Goal: Task Accomplishment & Management: Use online tool/utility

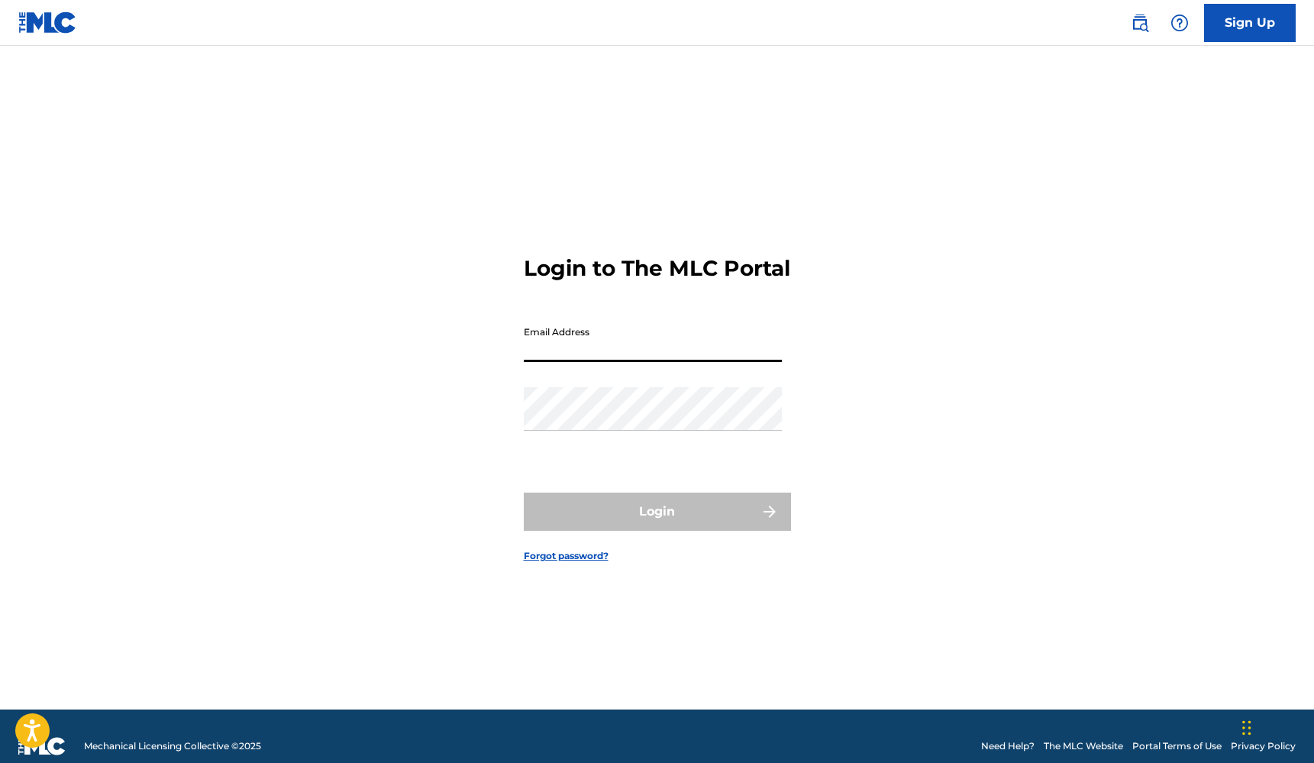
click at [603, 358] on input "Email Address" at bounding box center [653, 340] width 258 height 44
type input "[EMAIL_ADDRESS][DOMAIN_NAME]"
click at [657, 525] on button "Login" at bounding box center [657, 511] width 267 height 38
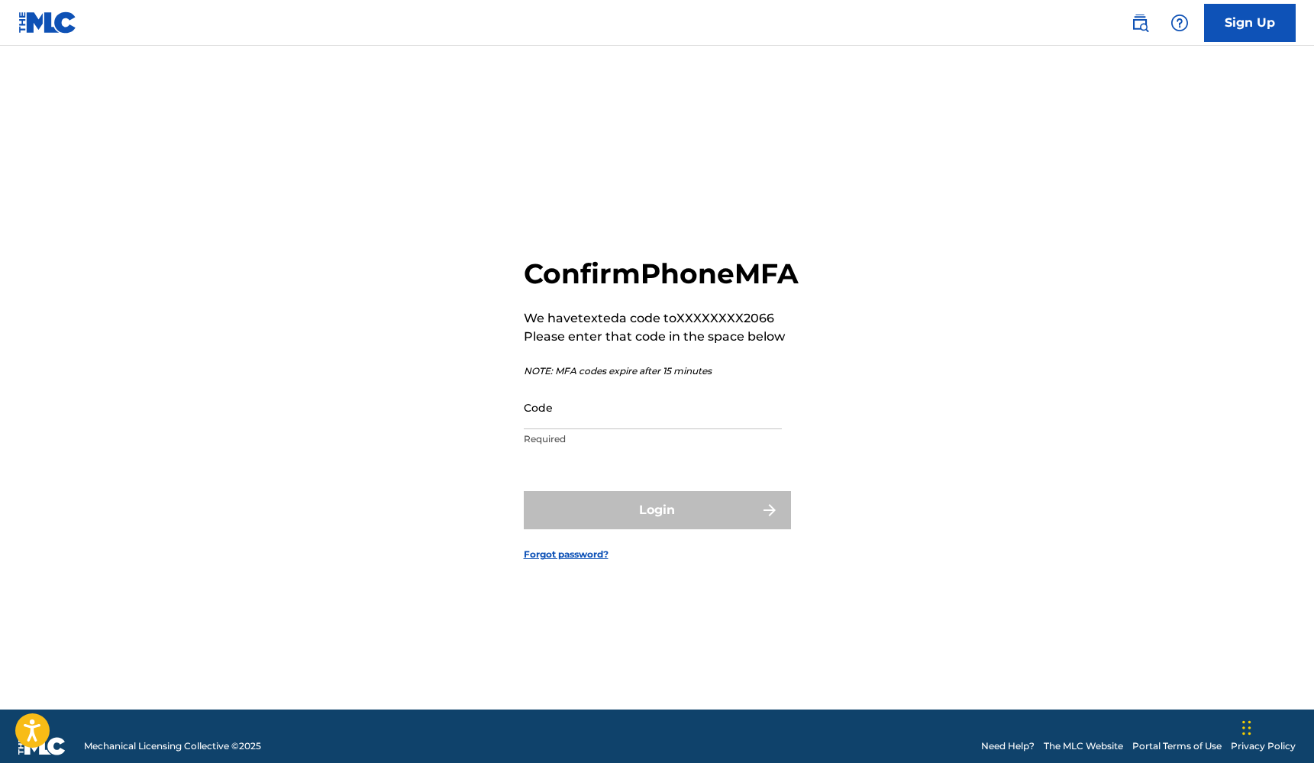
click at [629, 429] on input "Code" at bounding box center [653, 408] width 258 height 44
click at [173, 434] on div "Confirm Phone MFA We have texted a code to XXXXXXXX2066 Please enter that code …" at bounding box center [657, 396] width 1069 height 625
click at [528, 429] on input "Code" at bounding box center [653, 408] width 258 height 44
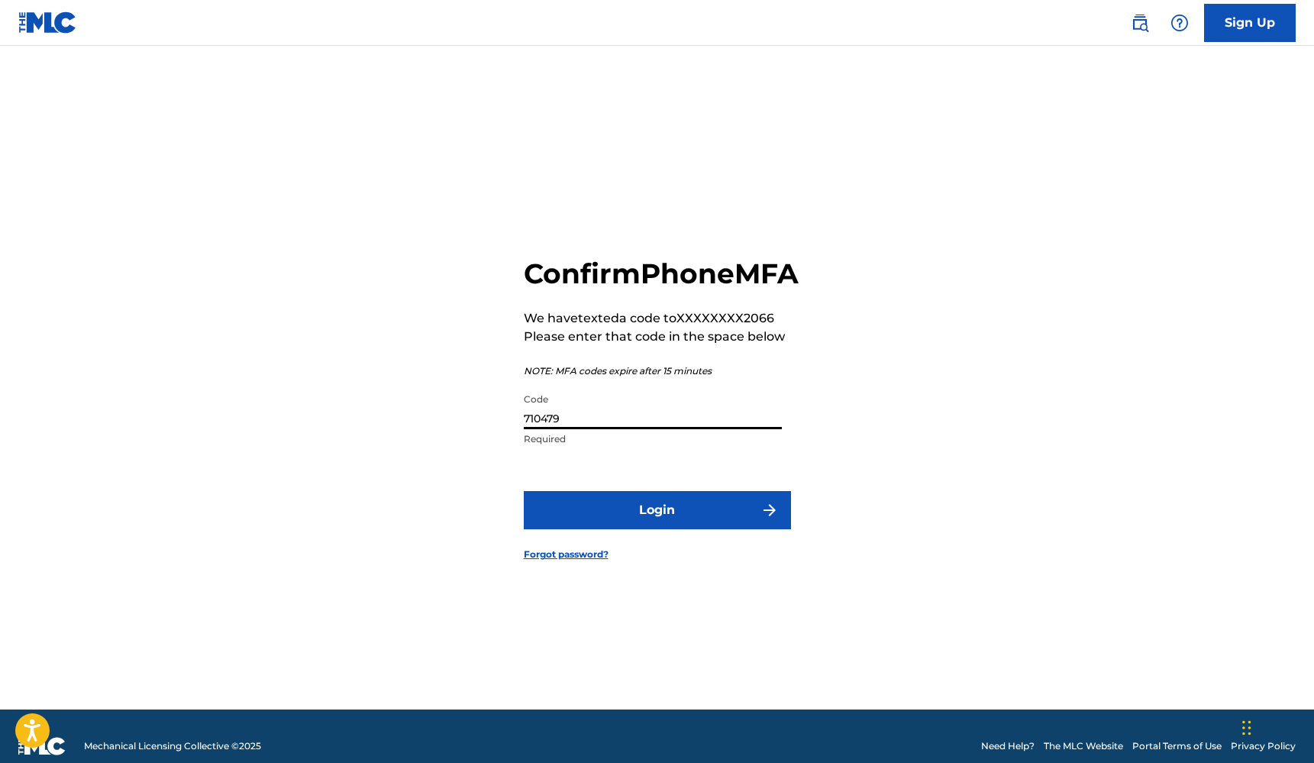
type input "710479"
click at [595, 506] on form "Confirm Phone MFA We have texted a code to XXXXXXXX2066 Please enter that code …" at bounding box center [657, 396] width 267 height 625
click at [586, 521] on button "Login" at bounding box center [657, 510] width 267 height 38
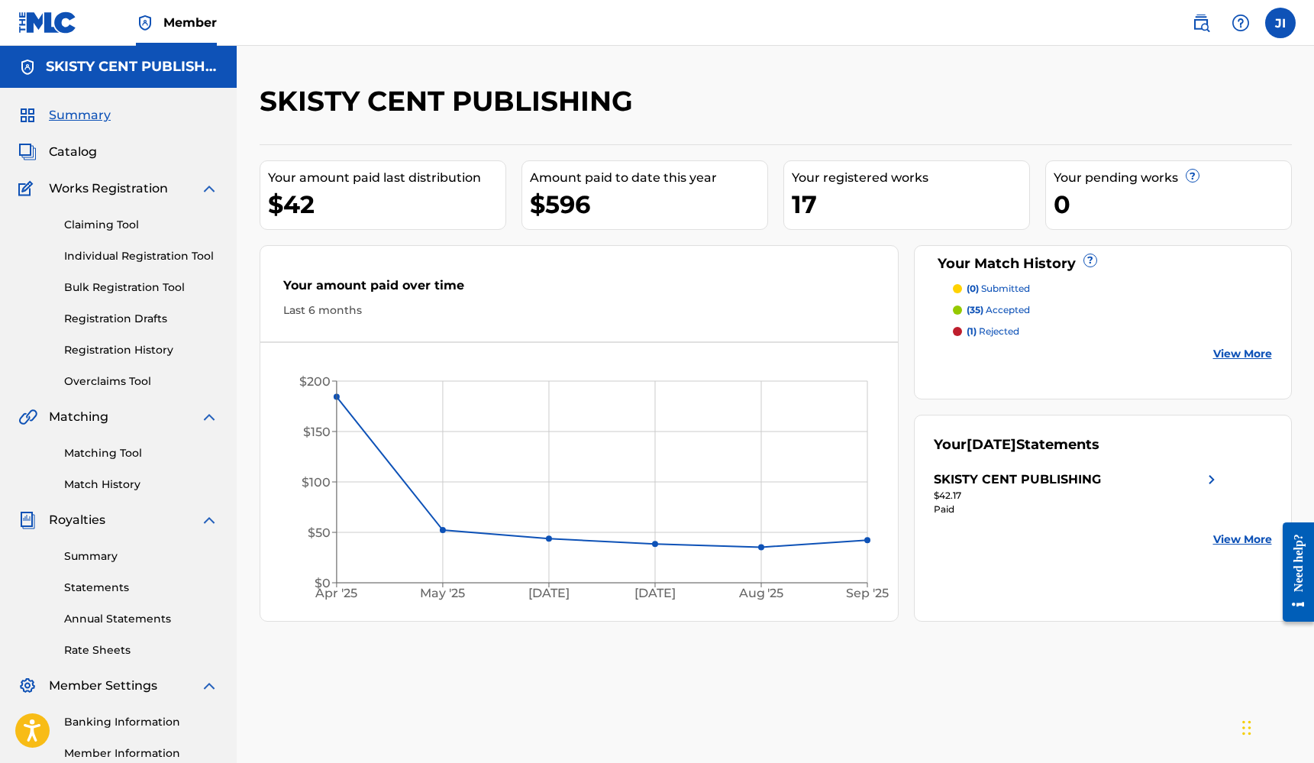
click at [1284, 32] on label at bounding box center [1280, 23] width 31 height 31
click at [1280, 23] on input "JI [PERSON_NAME] [EMAIL_ADDRESS][DOMAIN_NAME] Notification Preferences Profile …" at bounding box center [1280, 23] width 0 height 0
click at [1129, 192] on link "Profile" at bounding box center [1130, 190] width 31 height 14
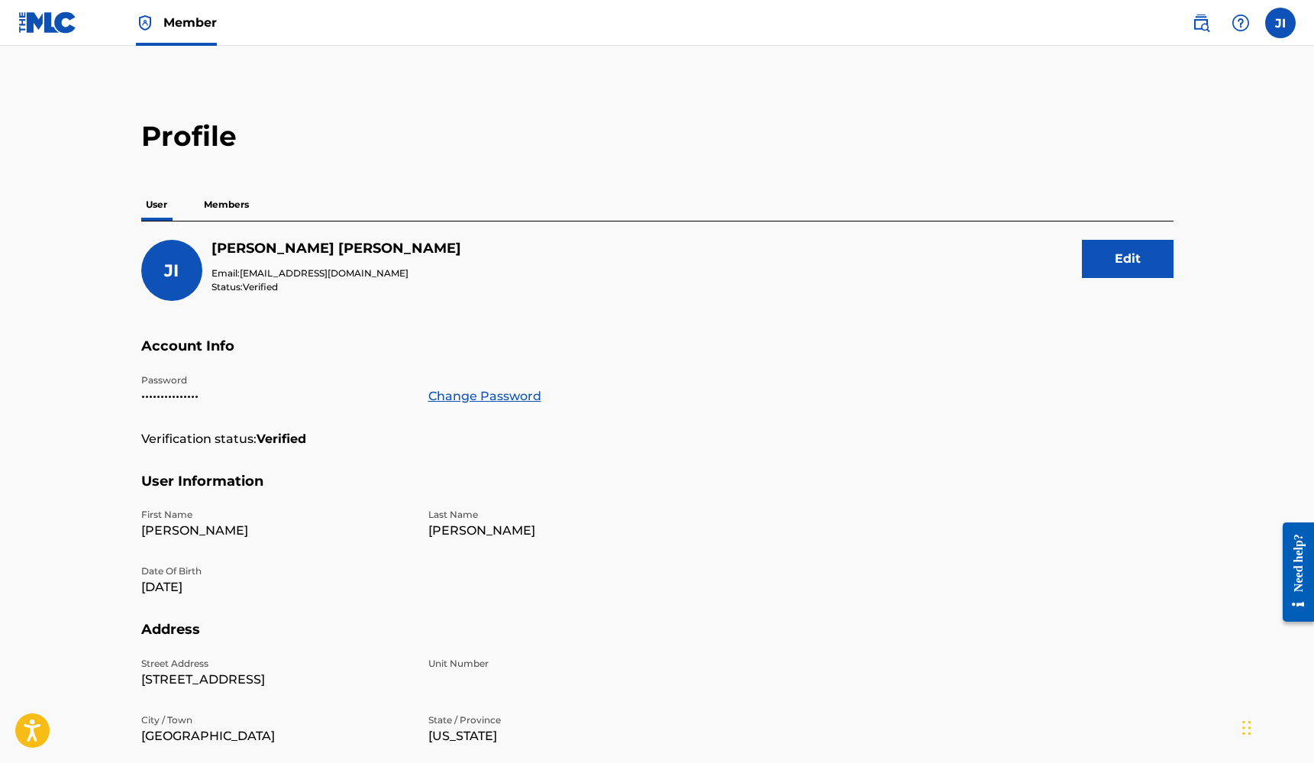
click at [1138, 261] on button "Edit" at bounding box center [1128, 259] width 92 height 38
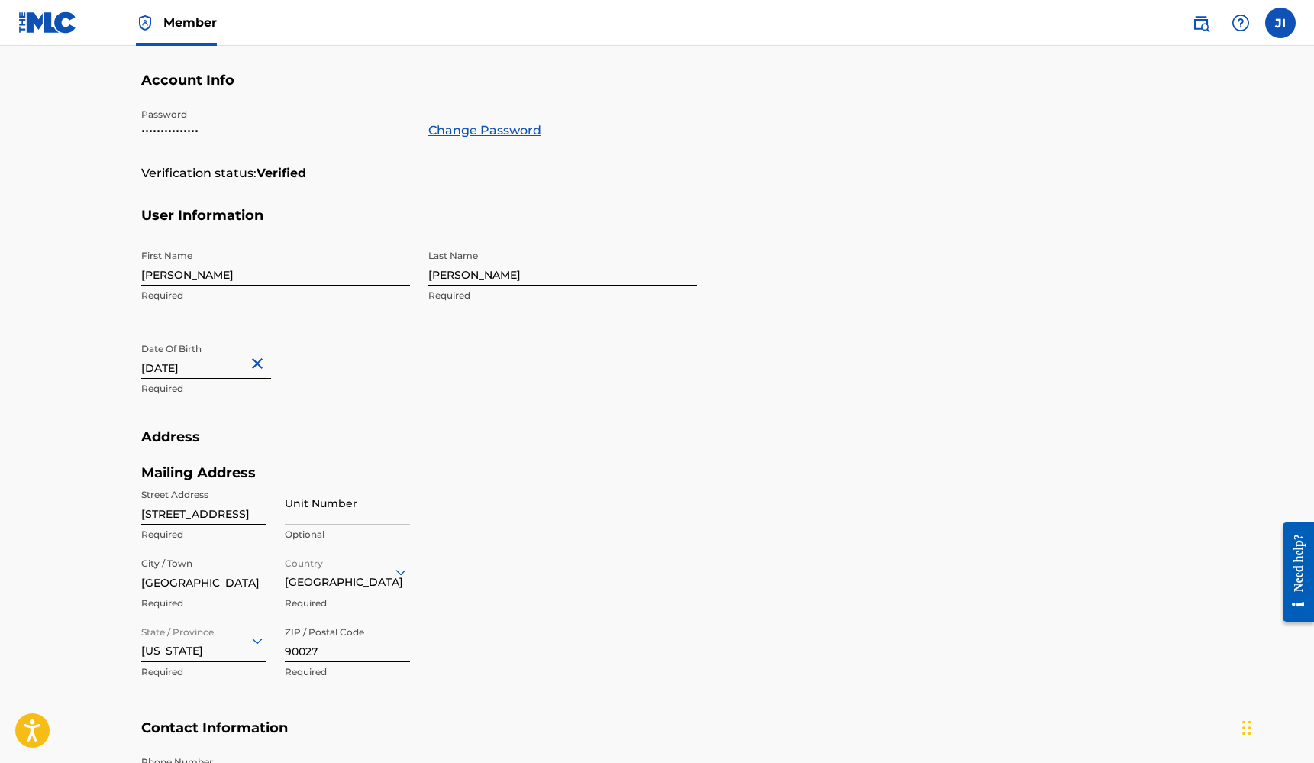
scroll to position [272, 0]
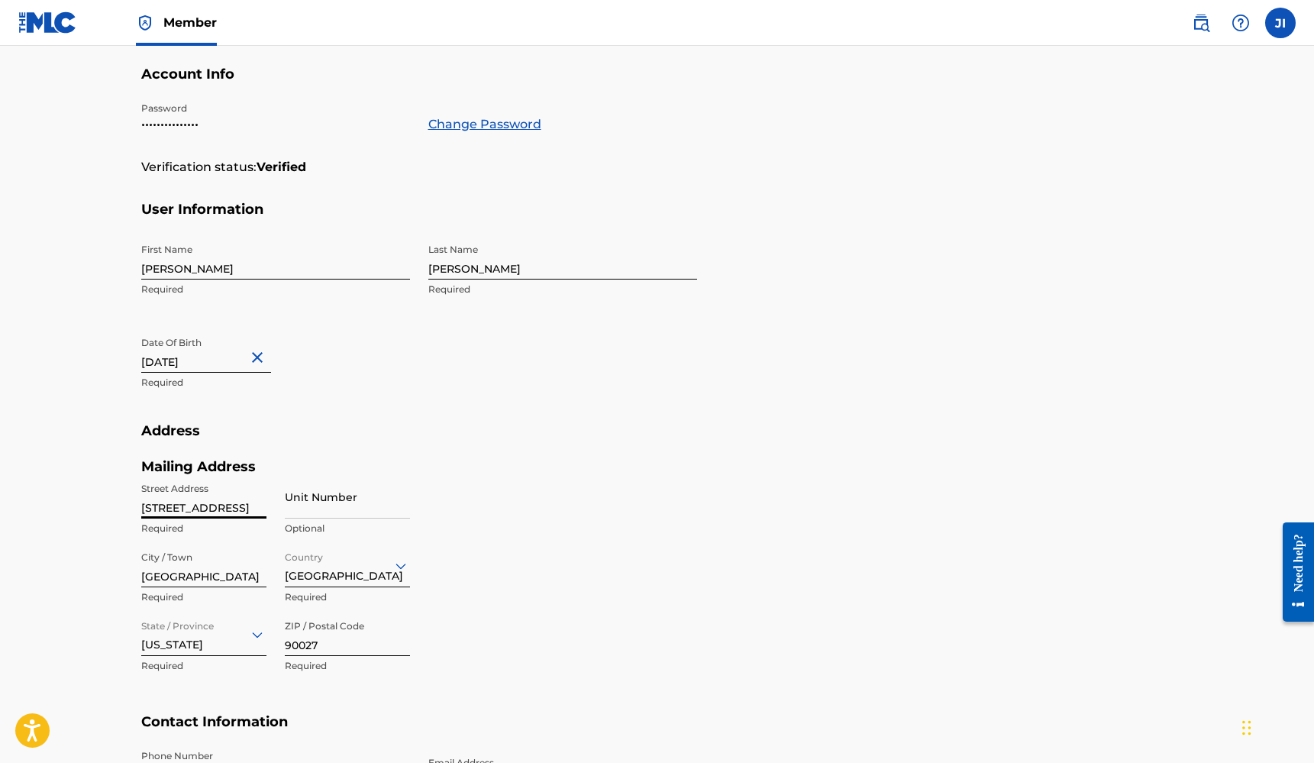
click at [241, 509] on input "[STREET_ADDRESS]" at bounding box center [203, 497] width 125 height 44
click at [261, 505] on input "[STREET_ADDRESS]" at bounding box center [203, 497] width 125 height 44
type input "[STREET_ADDRESS][PERSON_NAME]"
type input "[GEOGRAPHIC_DATA]"
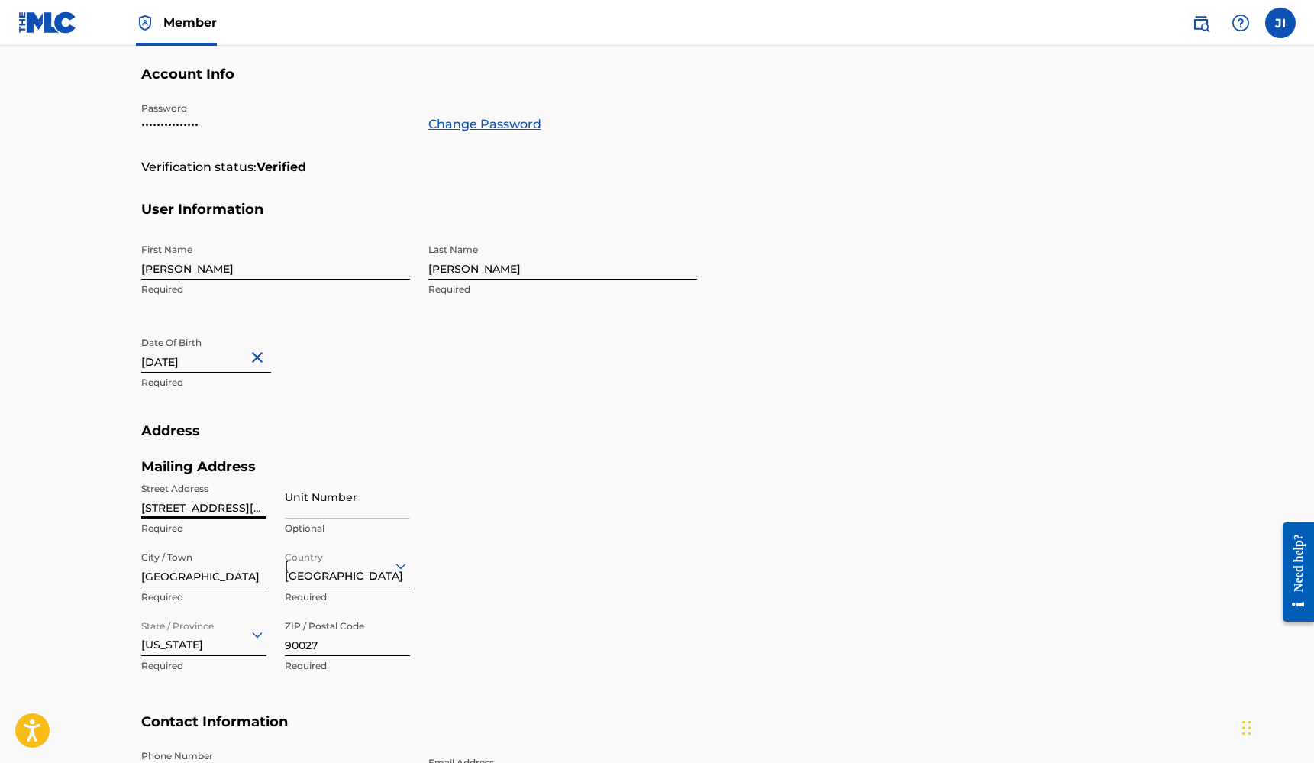
type input "CA"
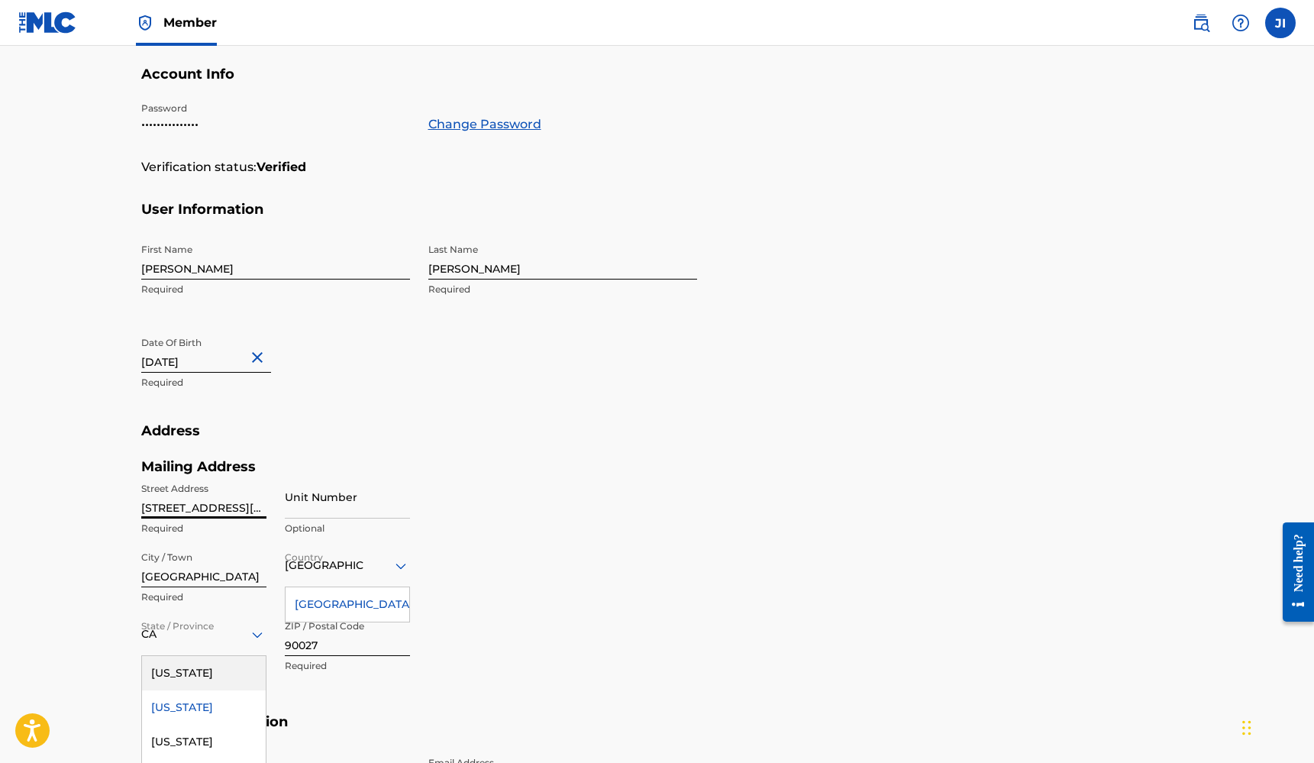
type input "[GEOGRAPHIC_DATA]"
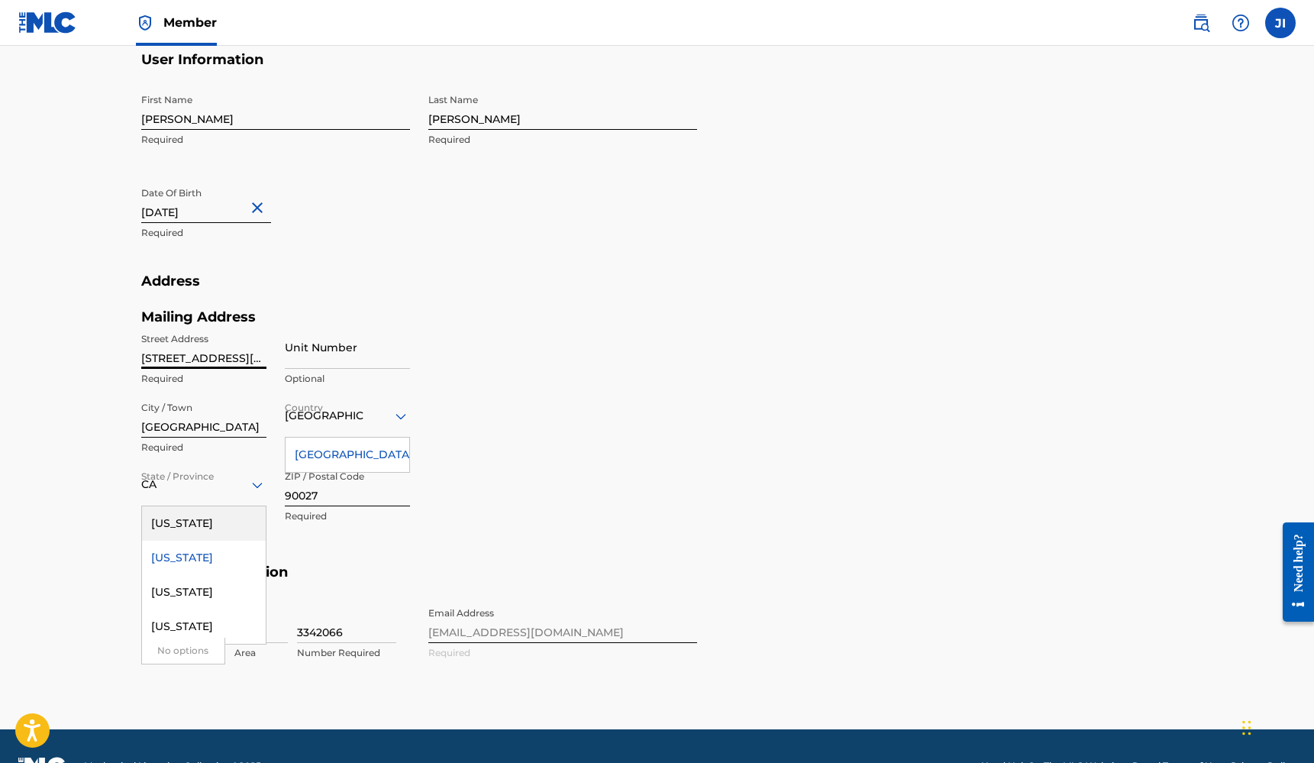
scroll to position [427, 0]
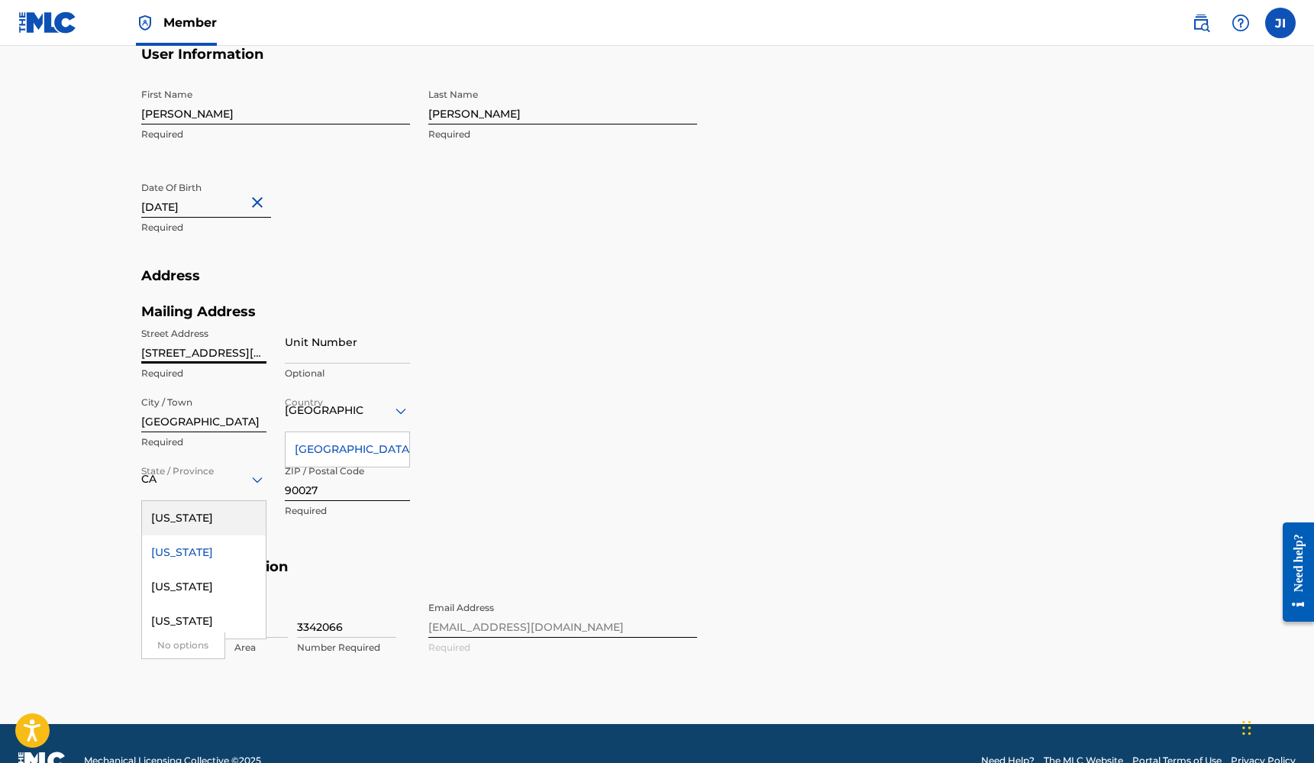
click at [793, 431] on section "Address Mailing Address Street Address [STREET_ADDRESS][PERSON_NAME] Required U…" at bounding box center [657, 412] width 1032 height 291
click at [356, 444] on div "[GEOGRAPHIC_DATA]" at bounding box center [348, 449] width 124 height 34
click at [867, 475] on section "Address Mailing Address Street Address [STREET_ADDRESS][PERSON_NAME] Required U…" at bounding box center [657, 412] width 1032 height 291
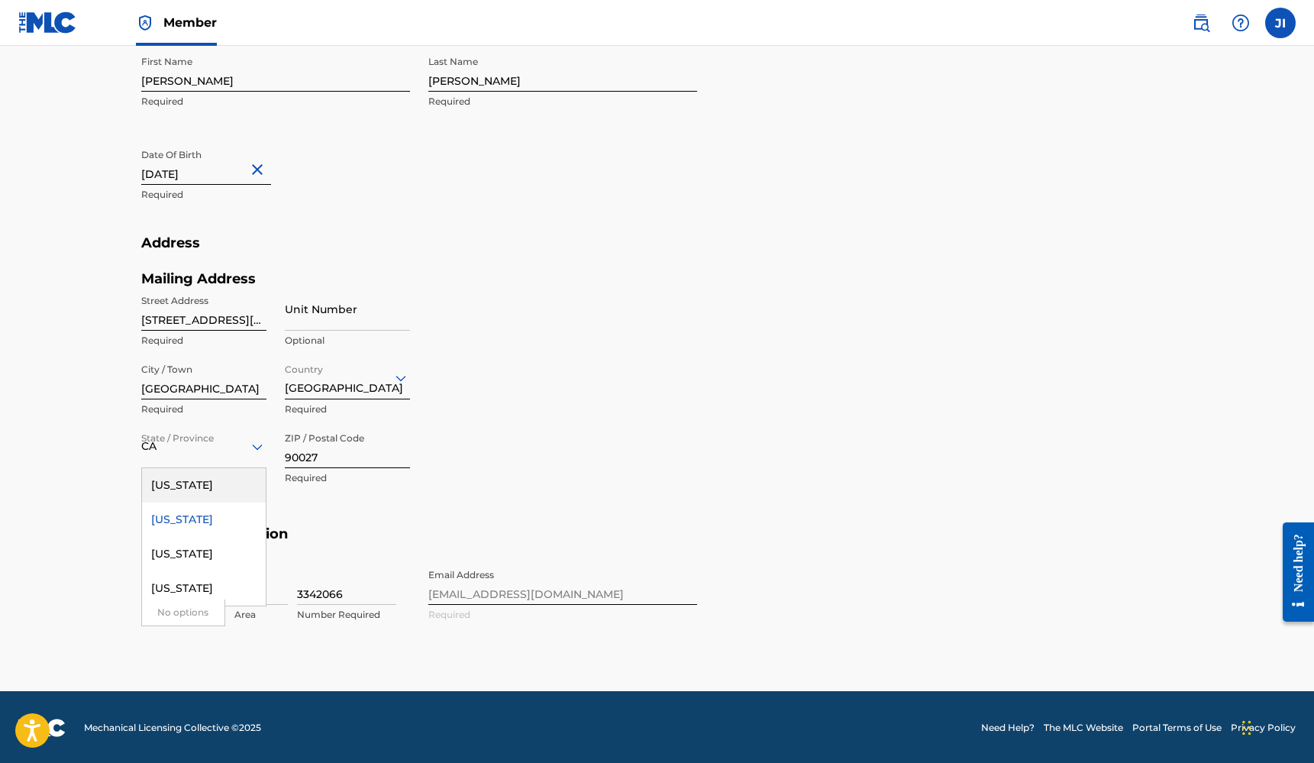
scroll to position [459, 0]
click at [849, 473] on section "Address Mailing Address Street Address [STREET_ADDRESS][PERSON_NAME] Required U…" at bounding box center [657, 380] width 1032 height 291
click at [166, 437] on div "CA" at bounding box center [203, 446] width 125 height 19
click at [172, 518] on div "[US_STATE]" at bounding box center [204, 520] width 124 height 34
click at [160, 586] on input "[GEOGRAPHIC_DATA]" at bounding box center [173, 592] width 63 height 14
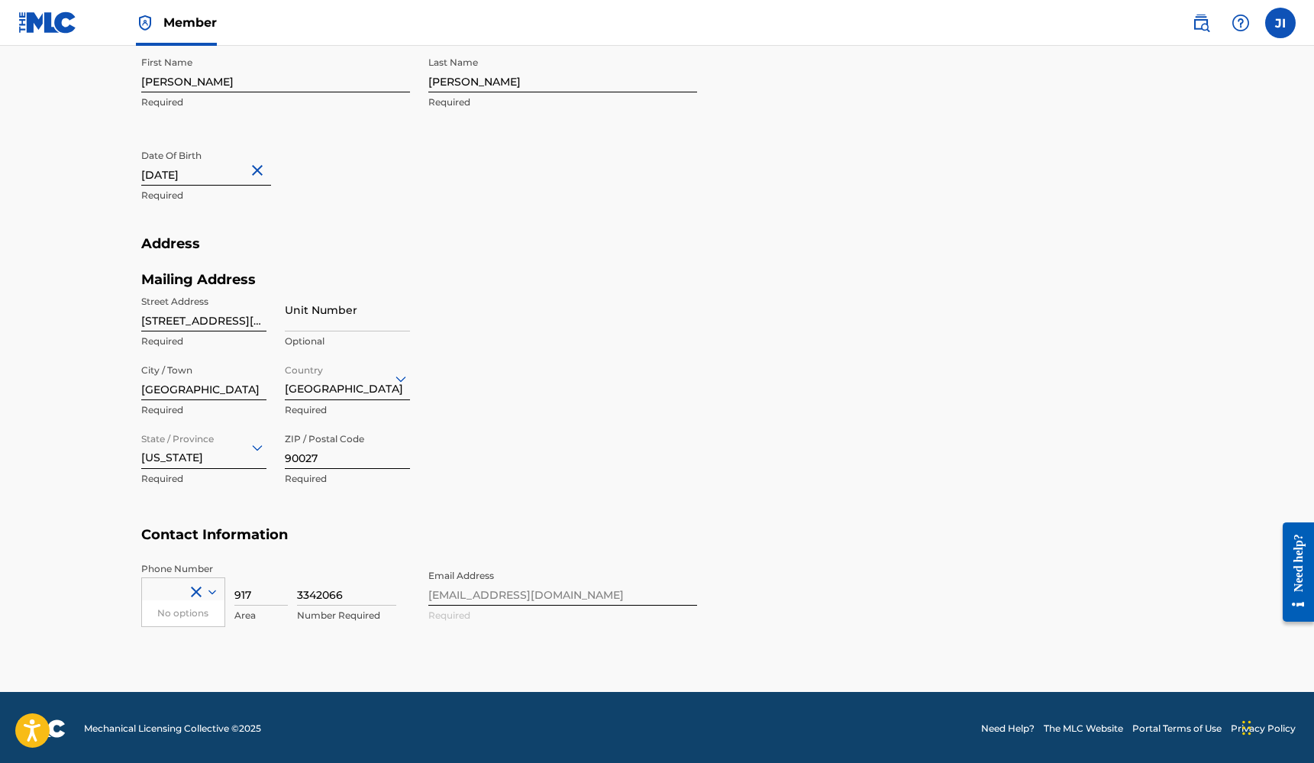
click at [211, 589] on icon at bounding box center [212, 592] width 14 height 14
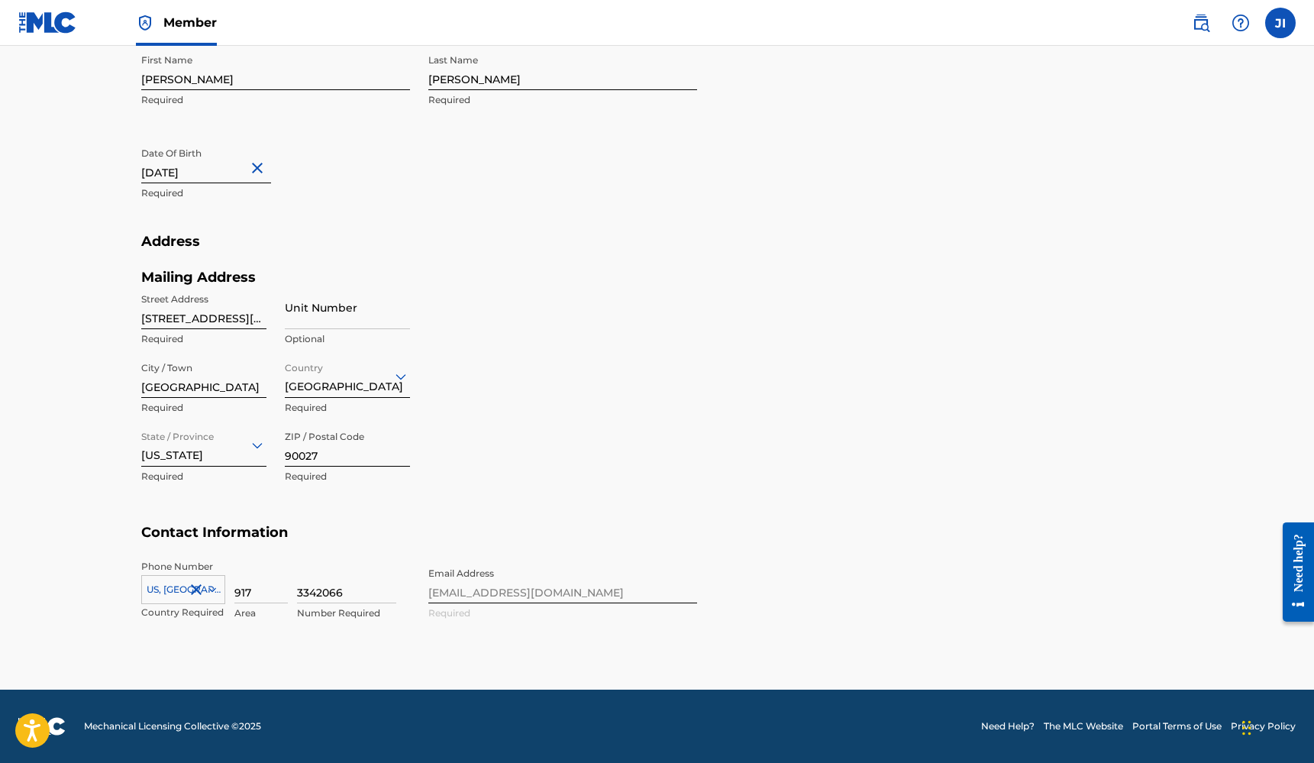
click at [161, 592] on div "US, [GEOGRAPHIC_DATA] +1" at bounding box center [183, 586] width 84 height 23
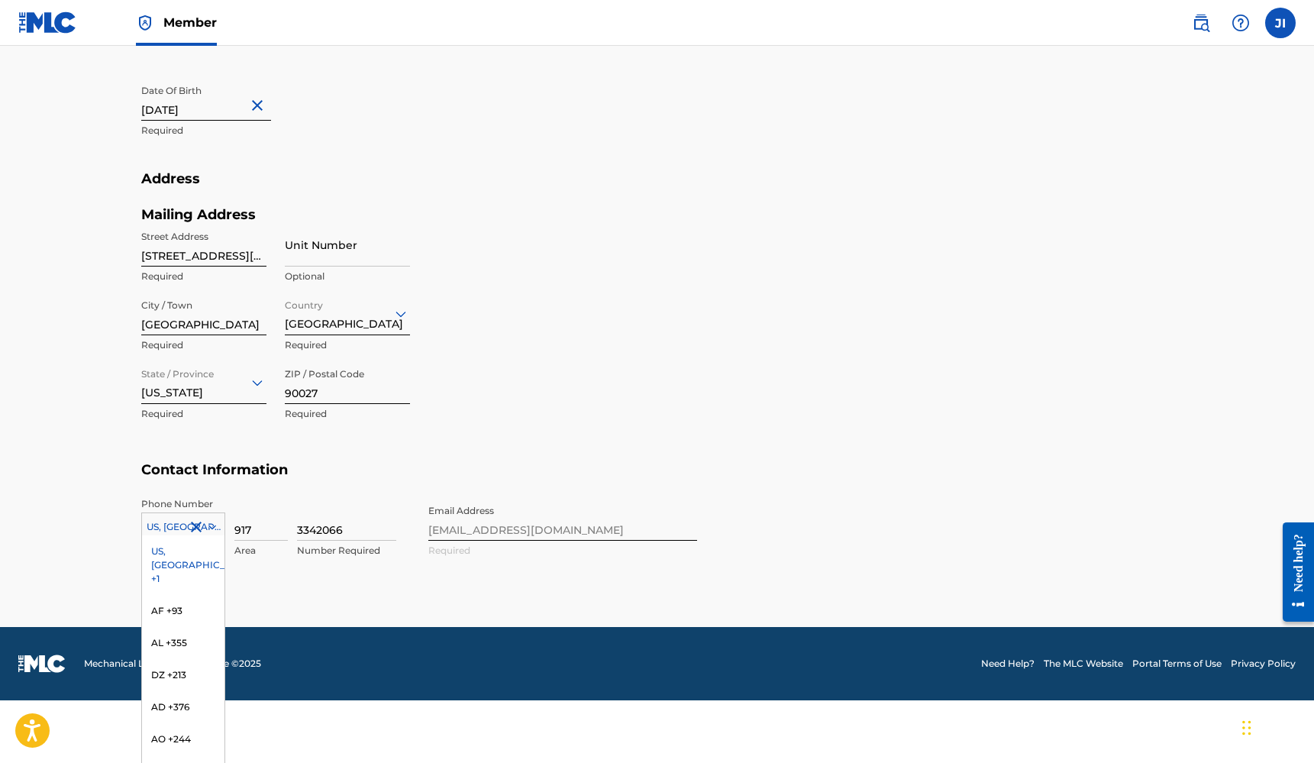
click at [171, 547] on div "US, [GEOGRAPHIC_DATA] +1" at bounding box center [183, 565] width 82 height 60
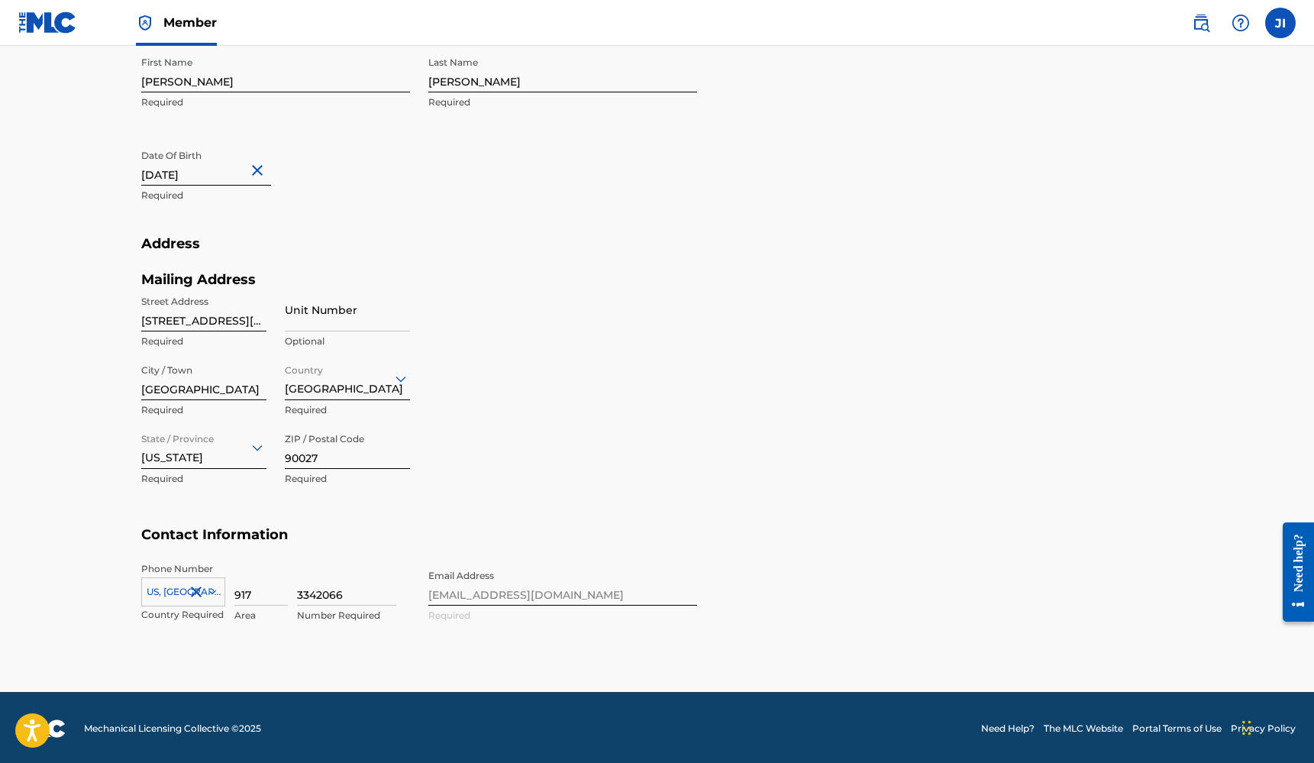
click at [1146, 399] on section "Address Mailing Address Street Address [STREET_ADDRESS][PERSON_NAME] Required U…" at bounding box center [657, 380] width 1032 height 291
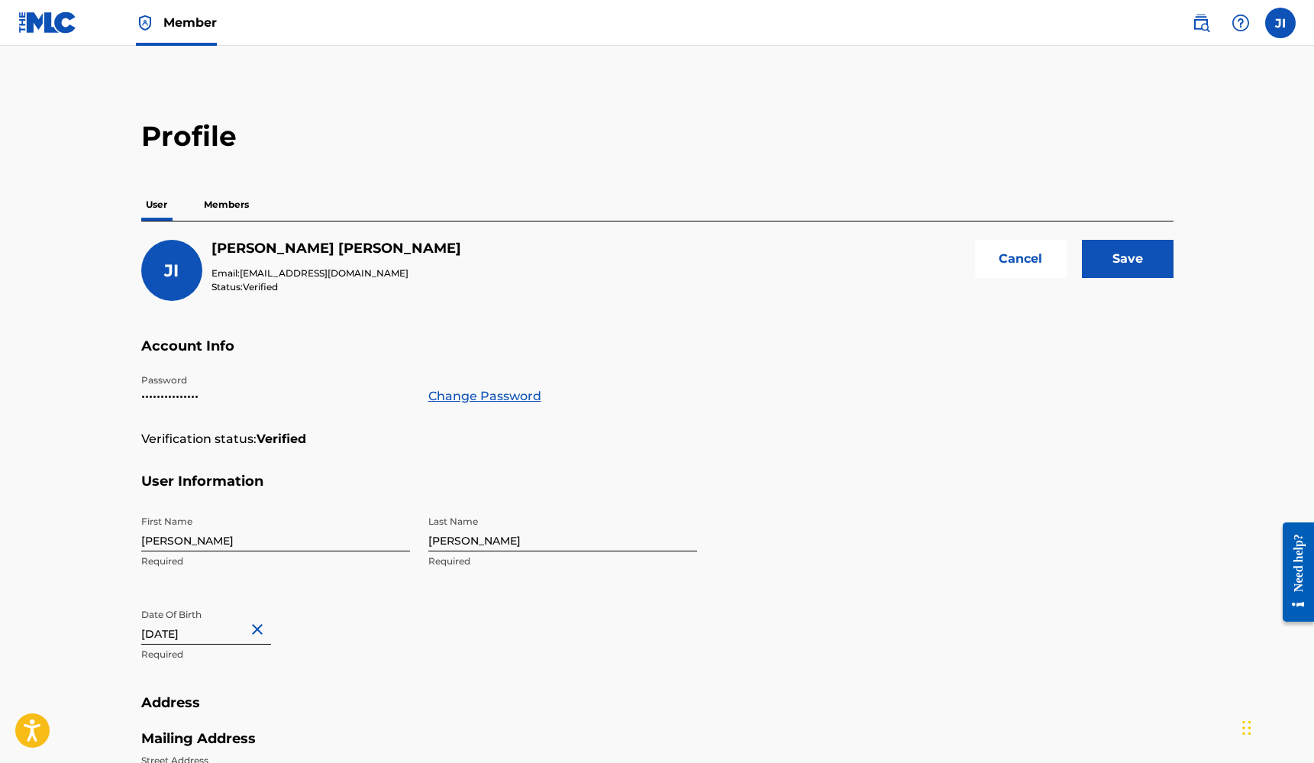
scroll to position [0, 0]
click at [1143, 263] on input "Save" at bounding box center [1128, 259] width 92 height 38
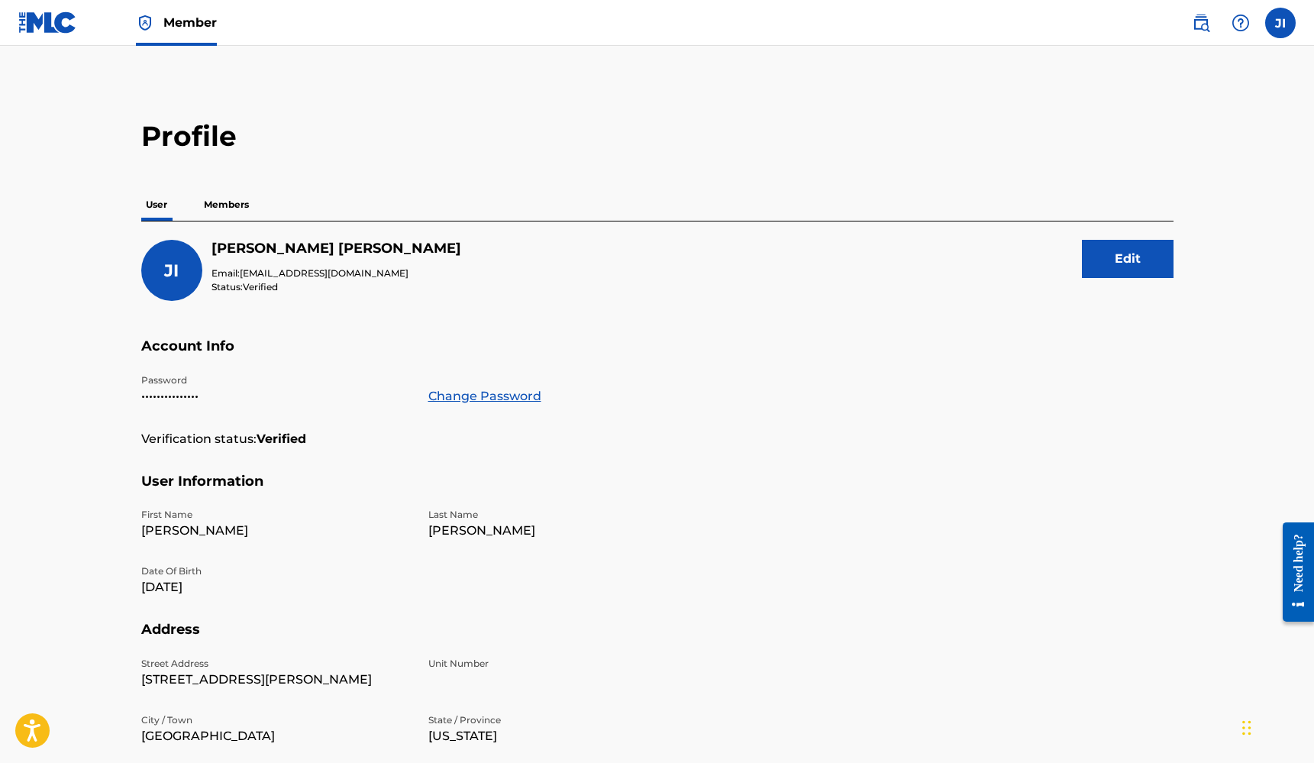
click at [40, 29] on img at bounding box center [47, 22] width 59 height 22
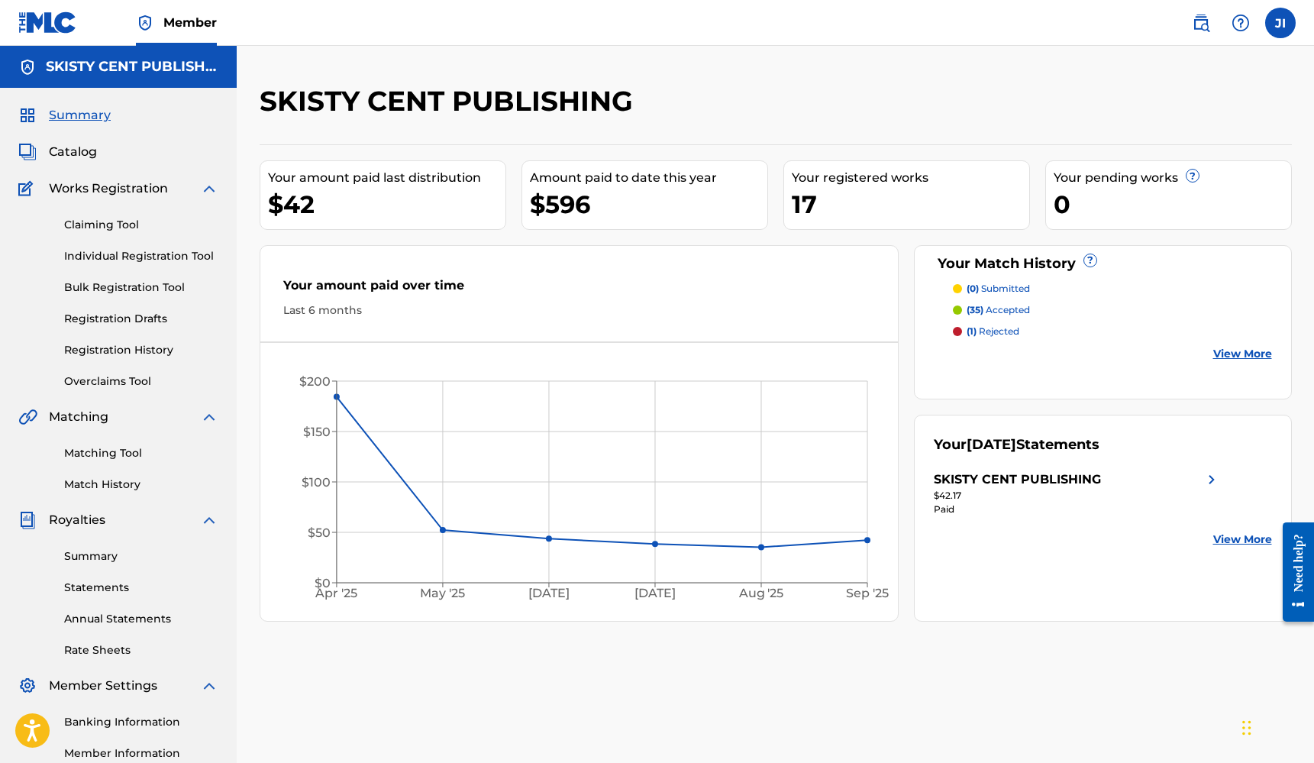
click at [1005, 329] on p "(1) rejected" at bounding box center [993, 331] width 53 height 14
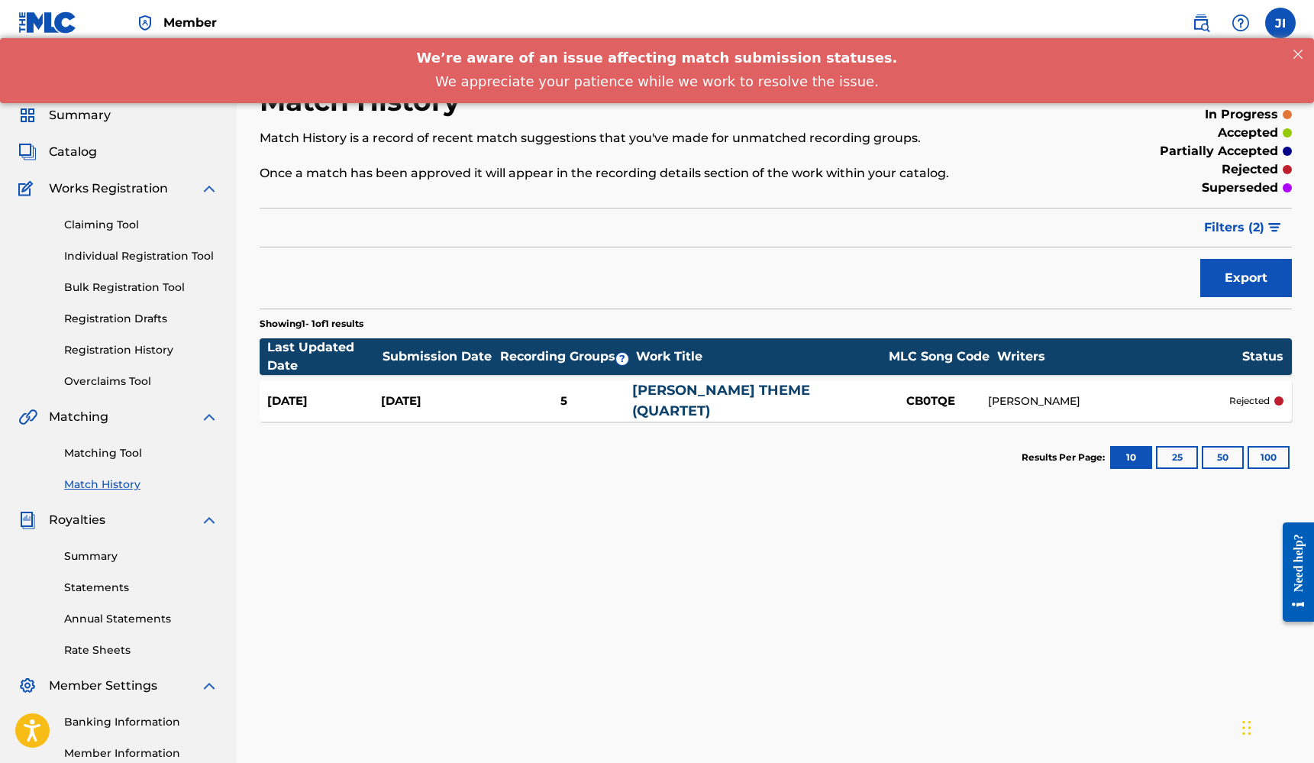
click at [1238, 137] on p "accepted" at bounding box center [1248, 133] width 60 height 18
click at [1249, 132] on p "accepted" at bounding box center [1248, 133] width 60 height 18
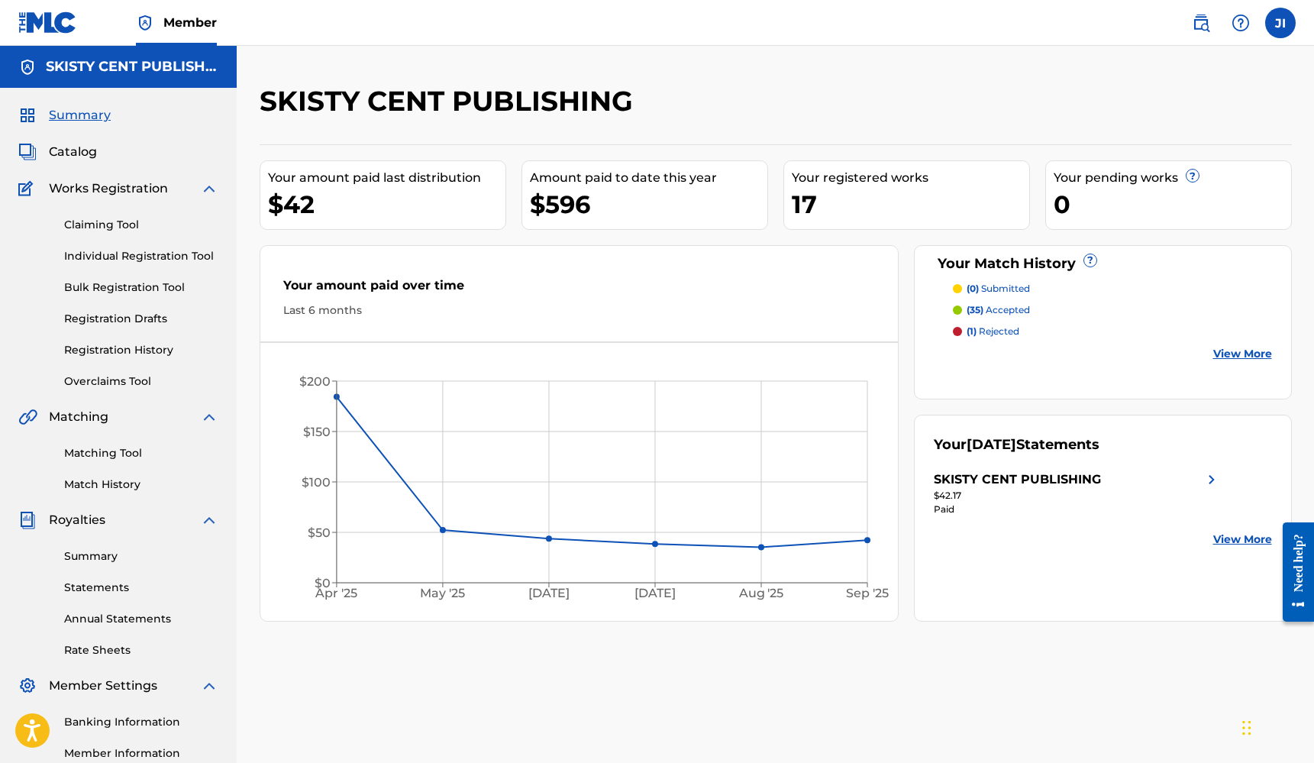
click at [1005, 307] on p "(35) accepted" at bounding box center [998, 310] width 63 height 14
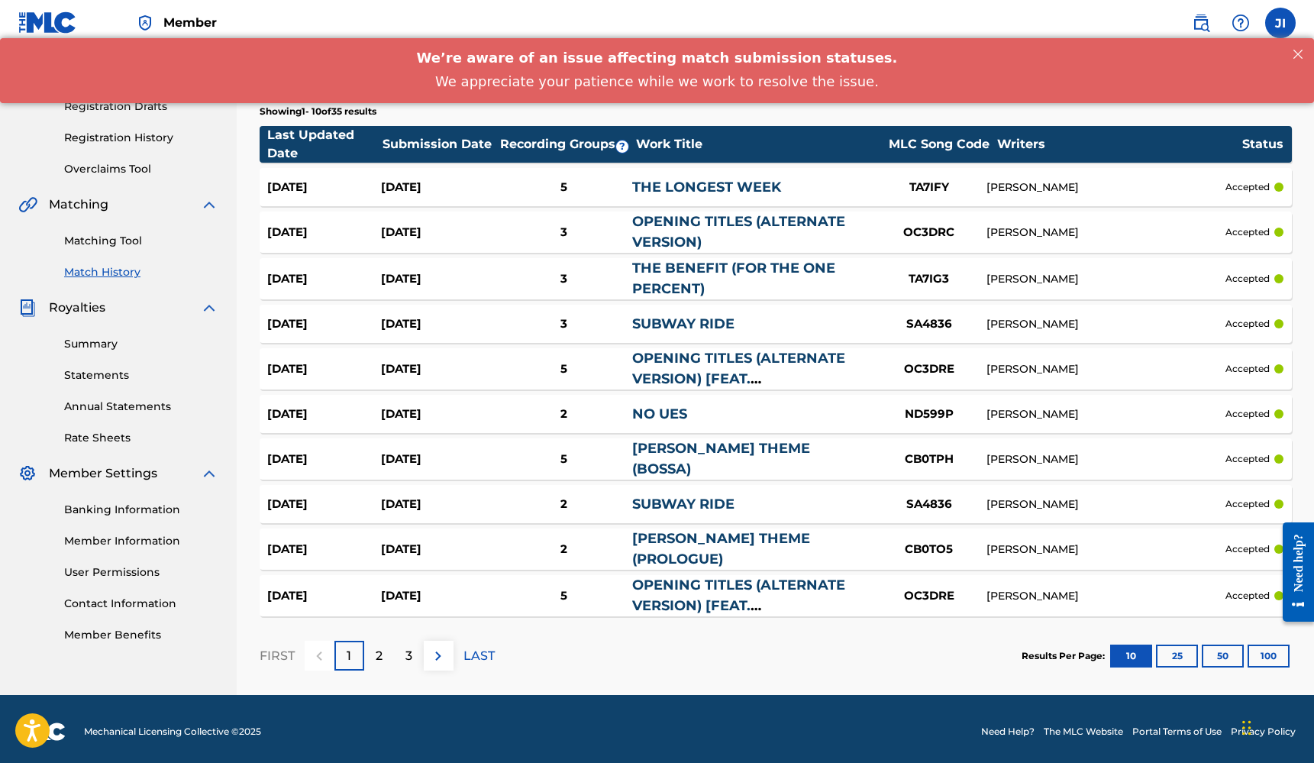
scroll to position [211, 0]
click at [376, 655] on p "2" at bounding box center [379, 656] width 7 height 18
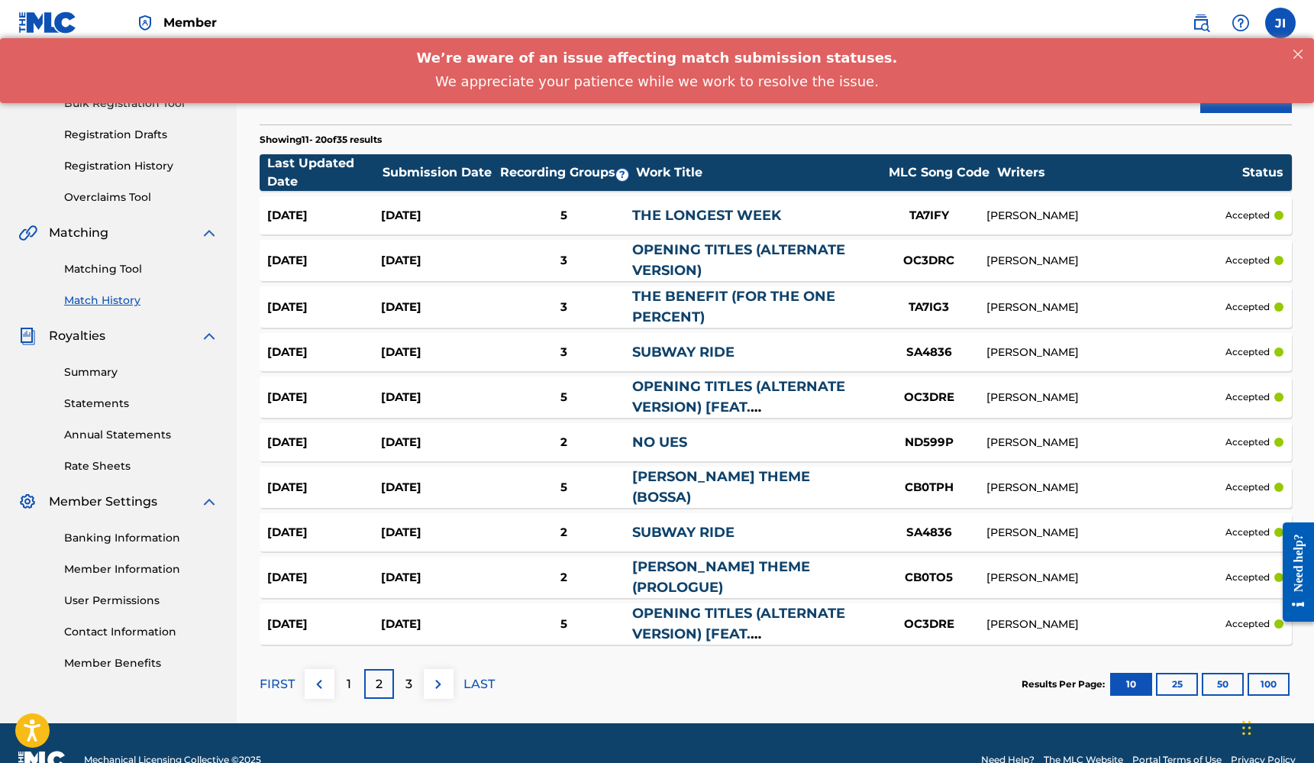
click at [405, 678] on p "3" at bounding box center [408, 684] width 7 height 18
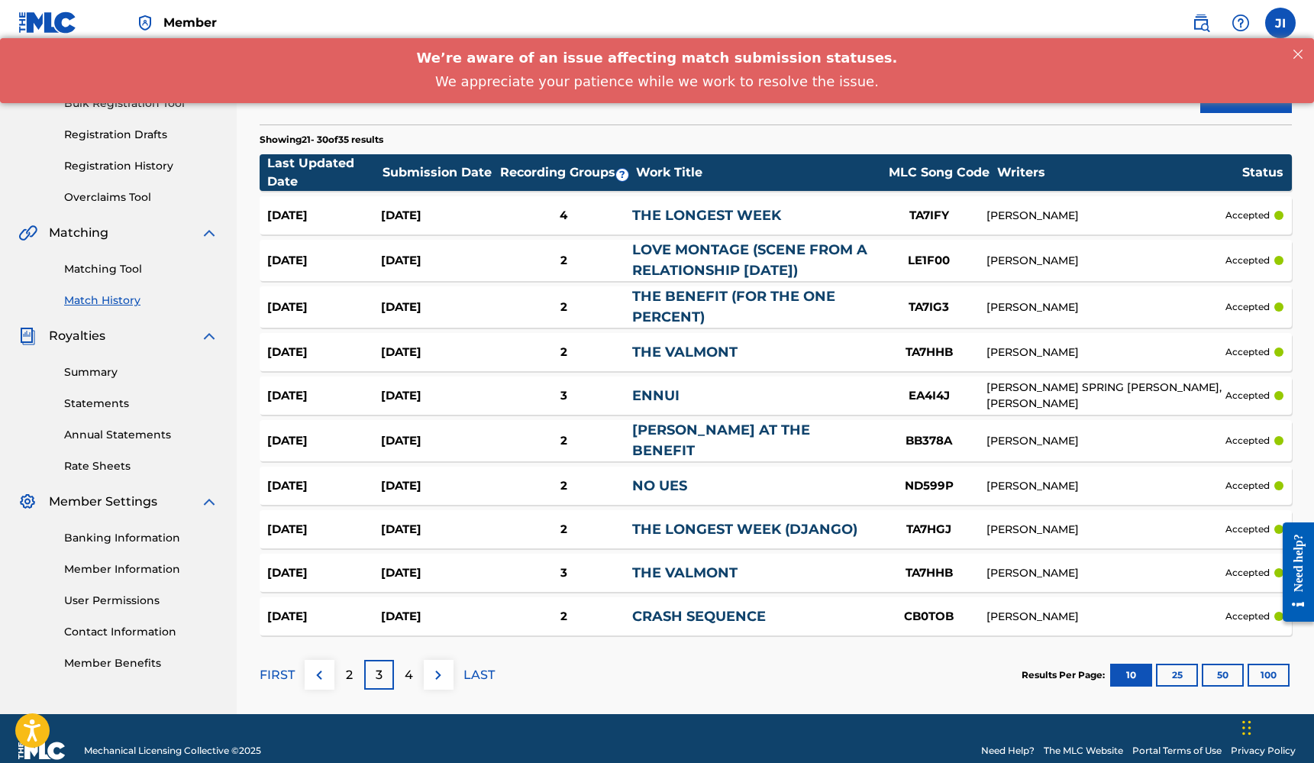
click at [412, 668] on p "4" at bounding box center [409, 675] width 8 height 18
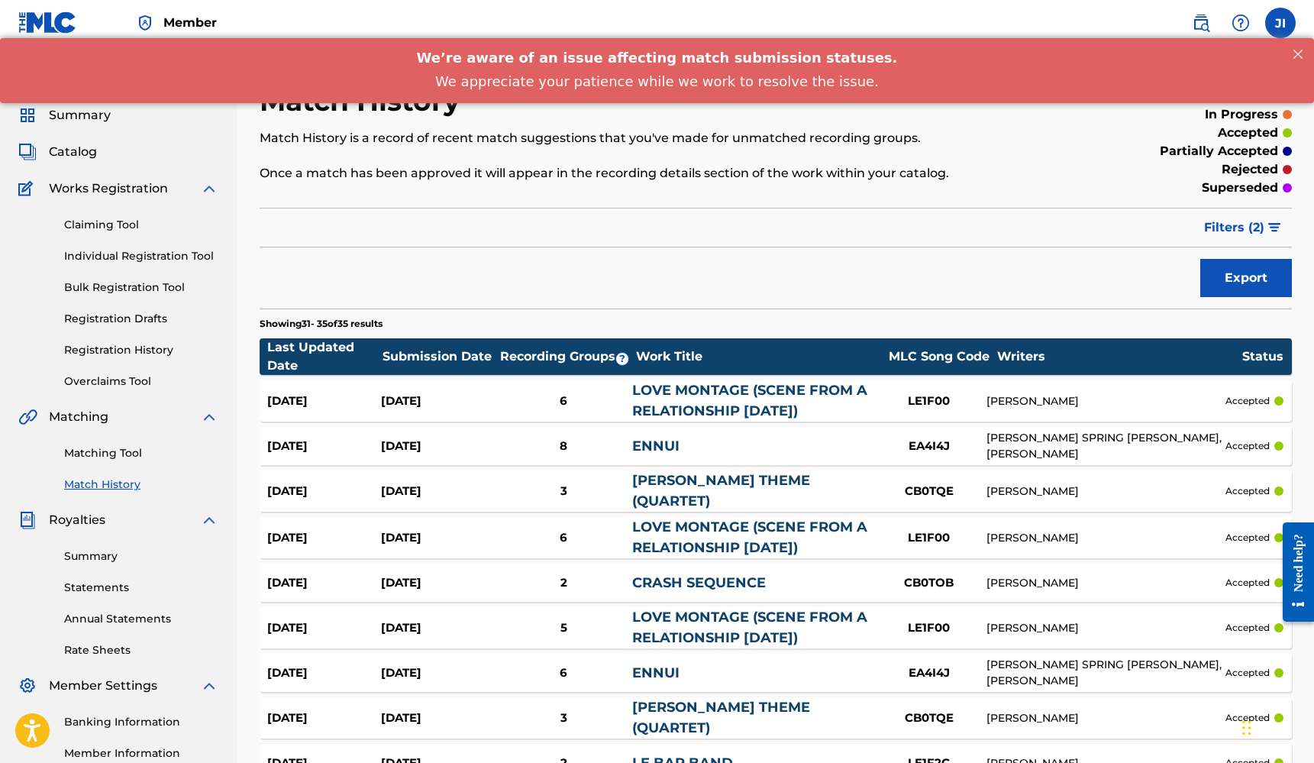
scroll to position [0, 0]
click at [94, 223] on link "Claiming Tool" at bounding box center [141, 225] width 154 height 16
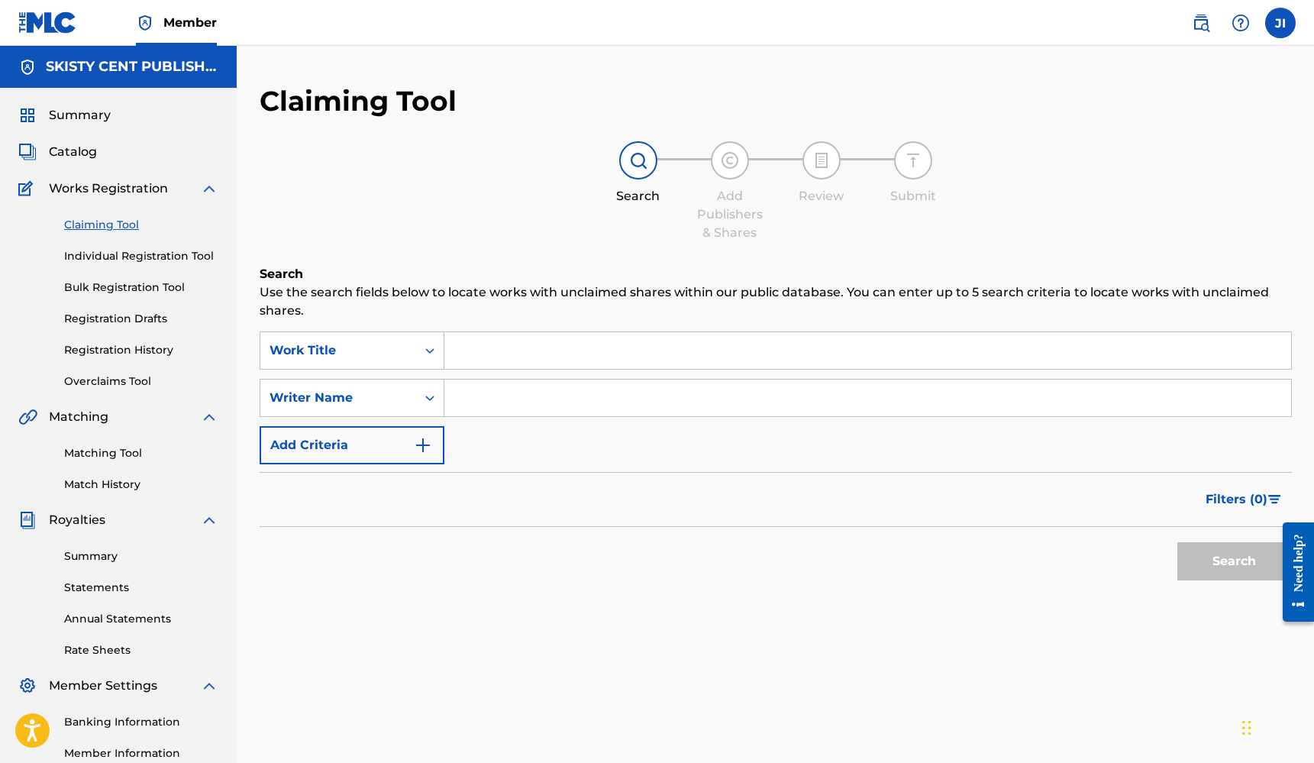
click at [492, 391] on input "Search Form" at bounding box center [867, 397] width 847 height 37
type input "[PERSON_NAME]"
click at [1234, 561] on button "Search" at bounding box center [1234, 561] width 115 height 38
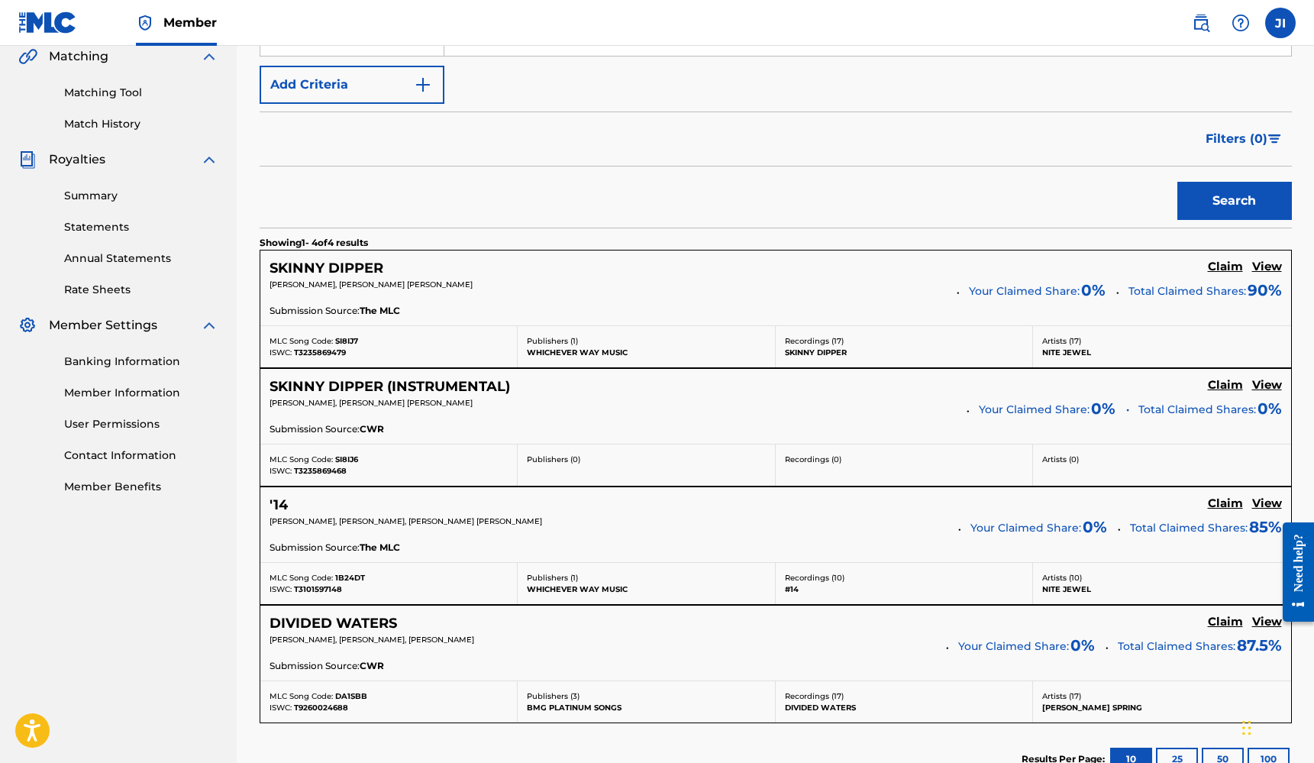
scroll to position [365, 0]
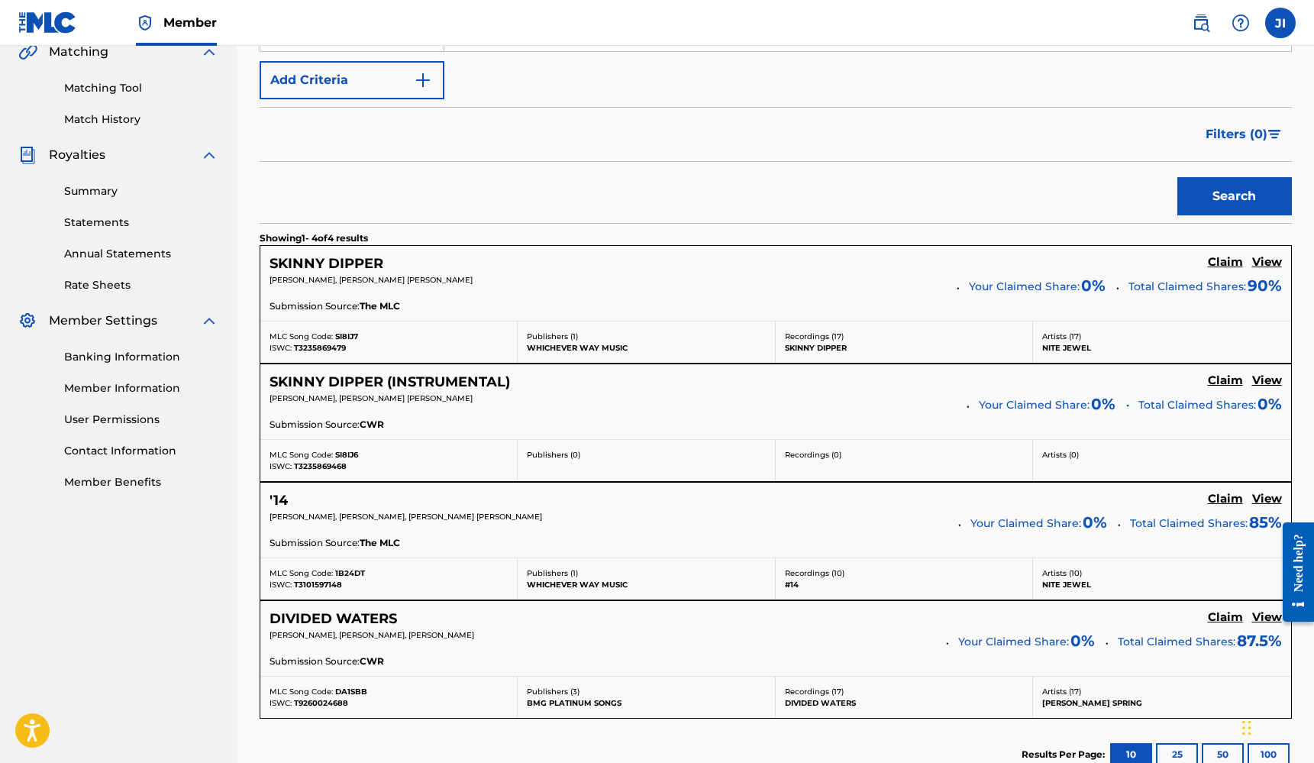
click at [1223, 260] on h5 "Claim" at bounding box center [1225, 262] width 35 height 15
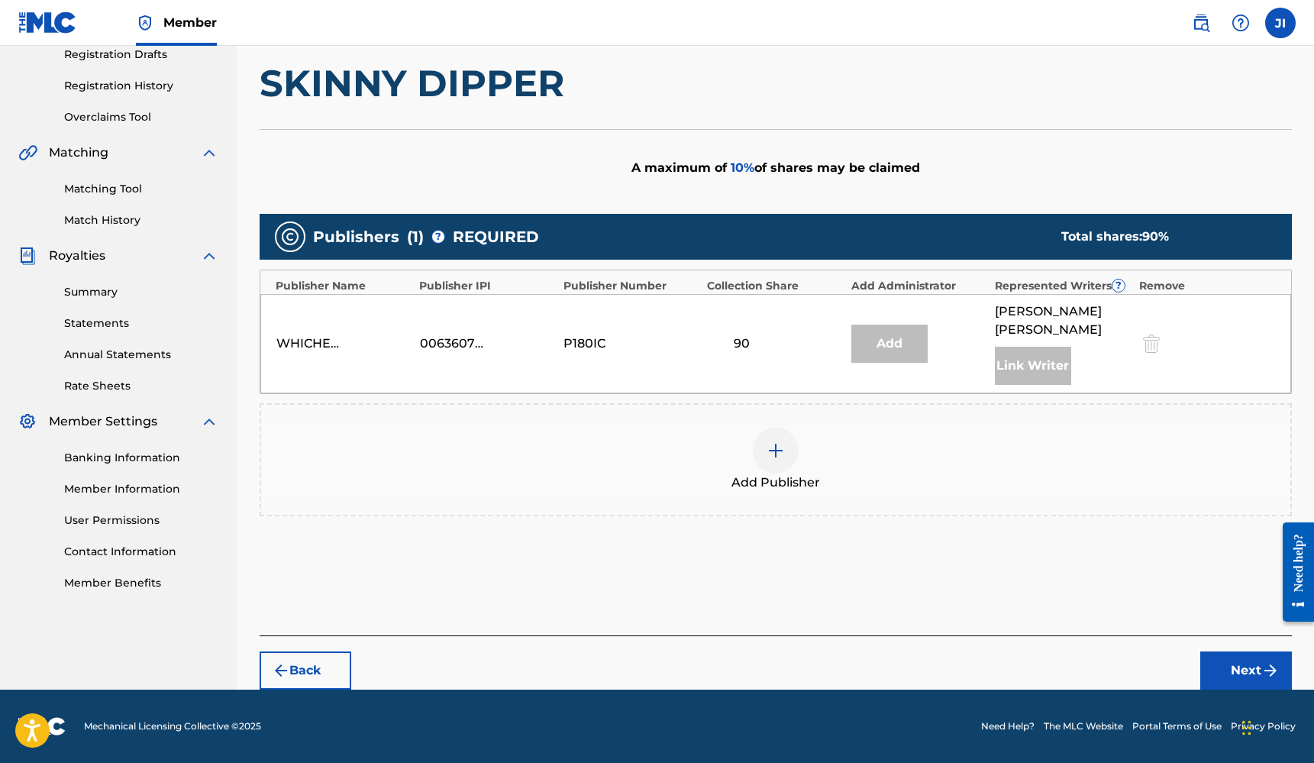
scroll to position [264, 0]
click at [296, 338] on div "WHICHEVER WAY MUSIC" at bounding box center [310, 343] width 69 height 18
click at [770, 450] on img at bounding box center [776, 450] width 18 height 18
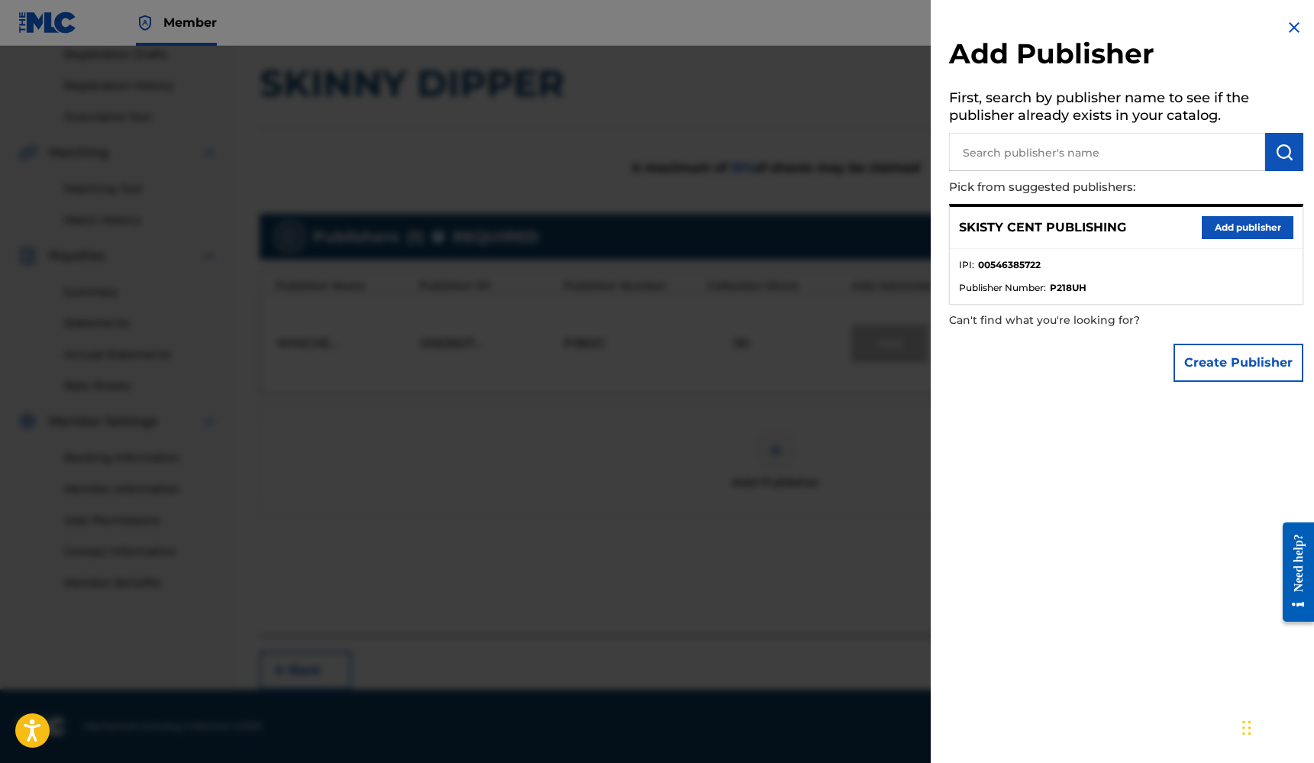
click at [1237, 224] on button "Add publisher" at bounding box center [1248, 227] width 92 height 23
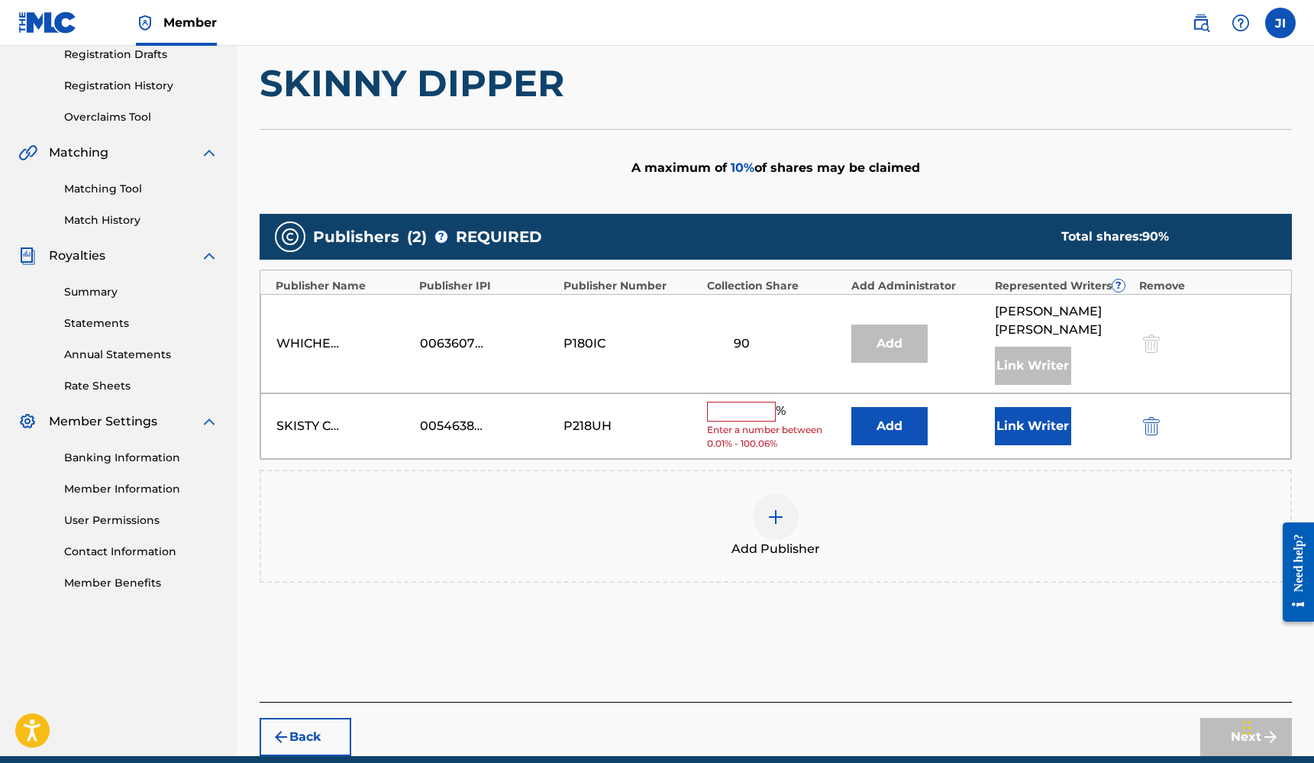
click at [754, 410] on input "text" at bounding box center [741, 412] width 69 height 20
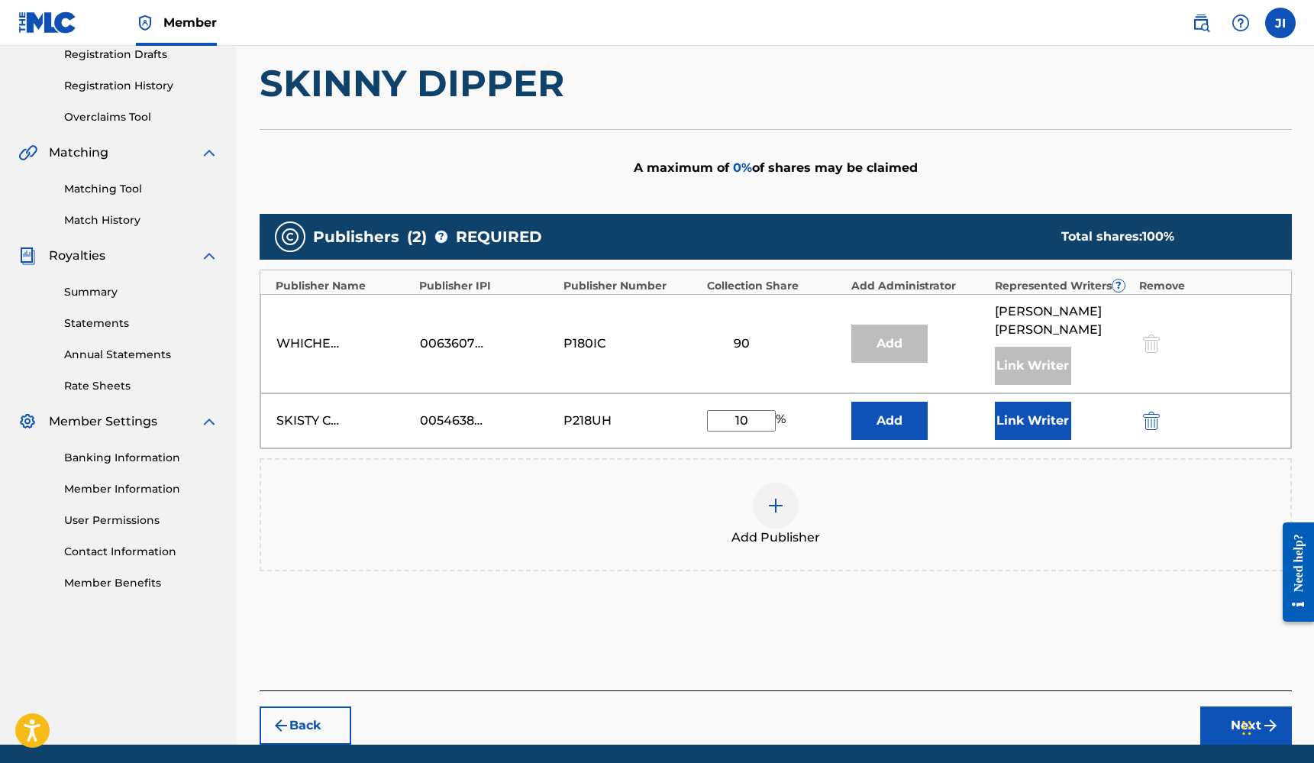
type input "10"
click at [877, 415] on button "Add" at bounding box center [889, 421] width 76 height 38
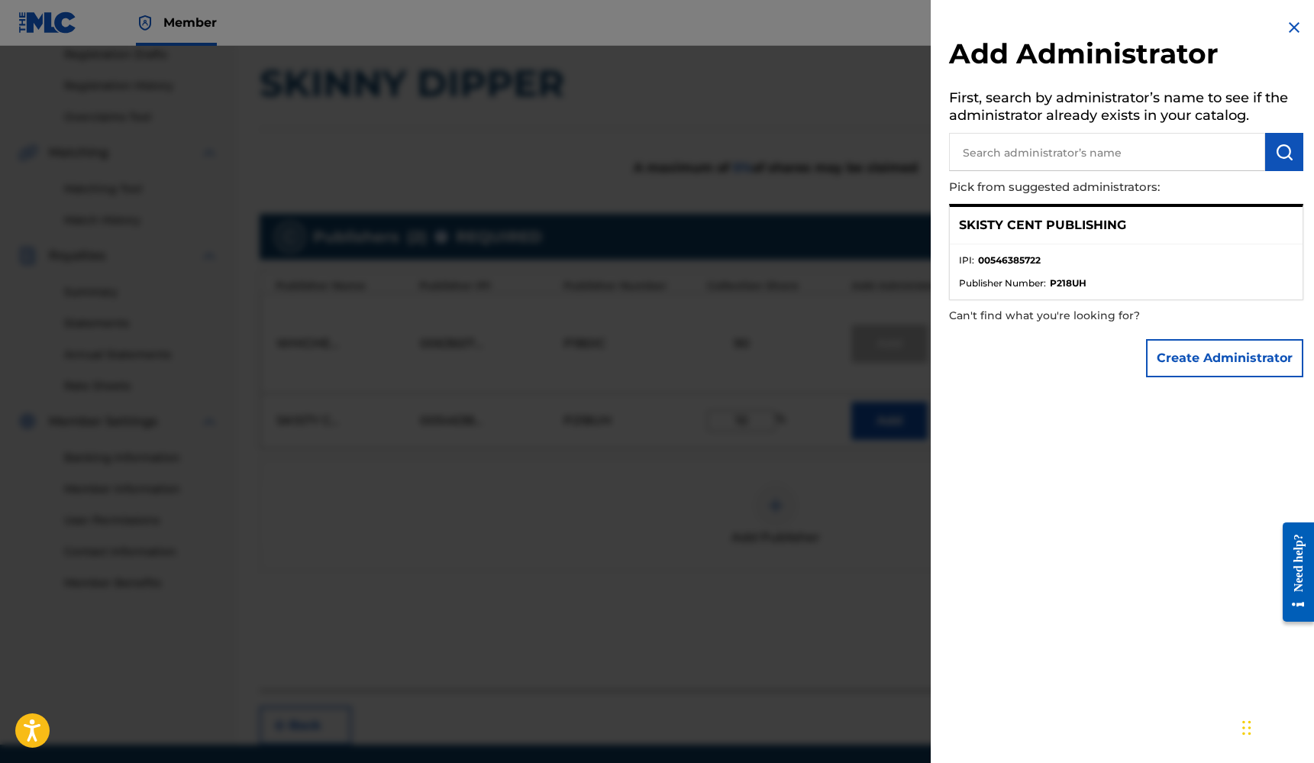
click at [1291, 28] on img at bounding box center [1294, 27] width 18 height 18
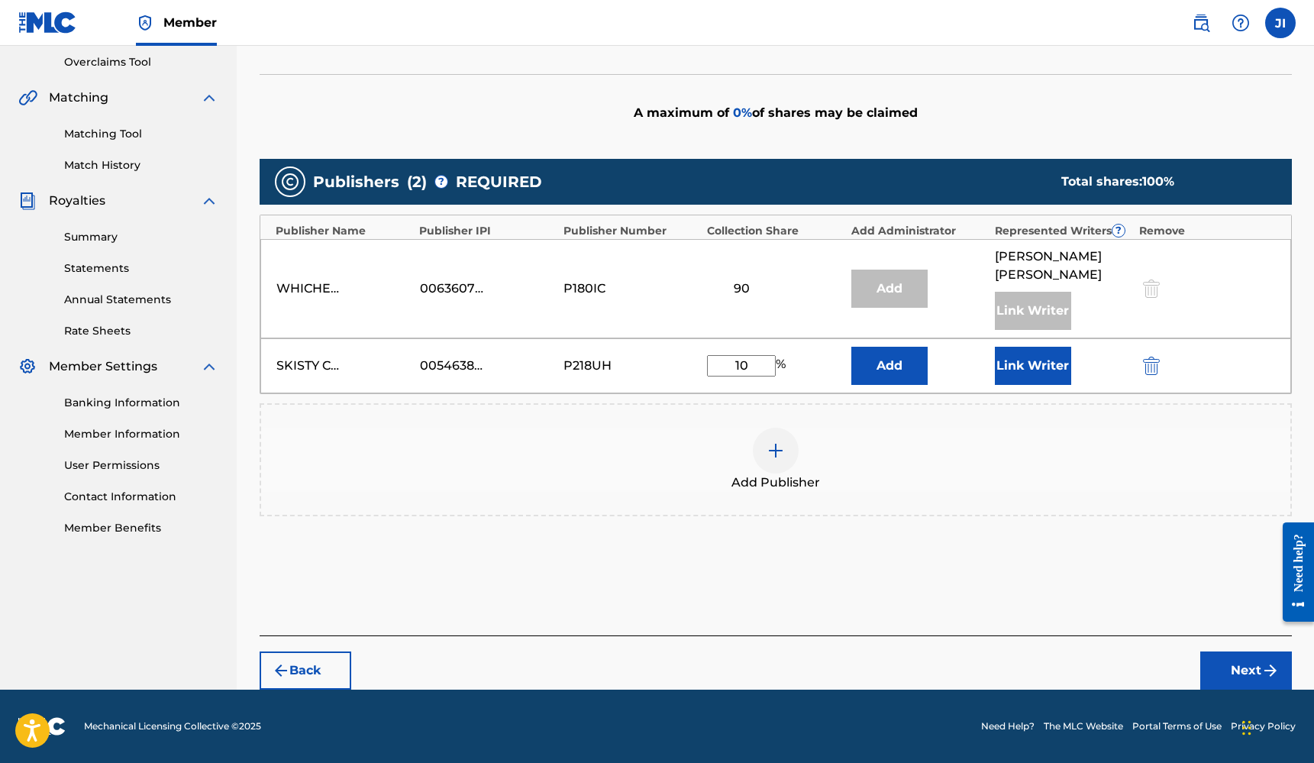
scroll to position [319, 0]
click at [1238, 660] on button "Next" at bounding box center [1246, 670] width 92 height 38
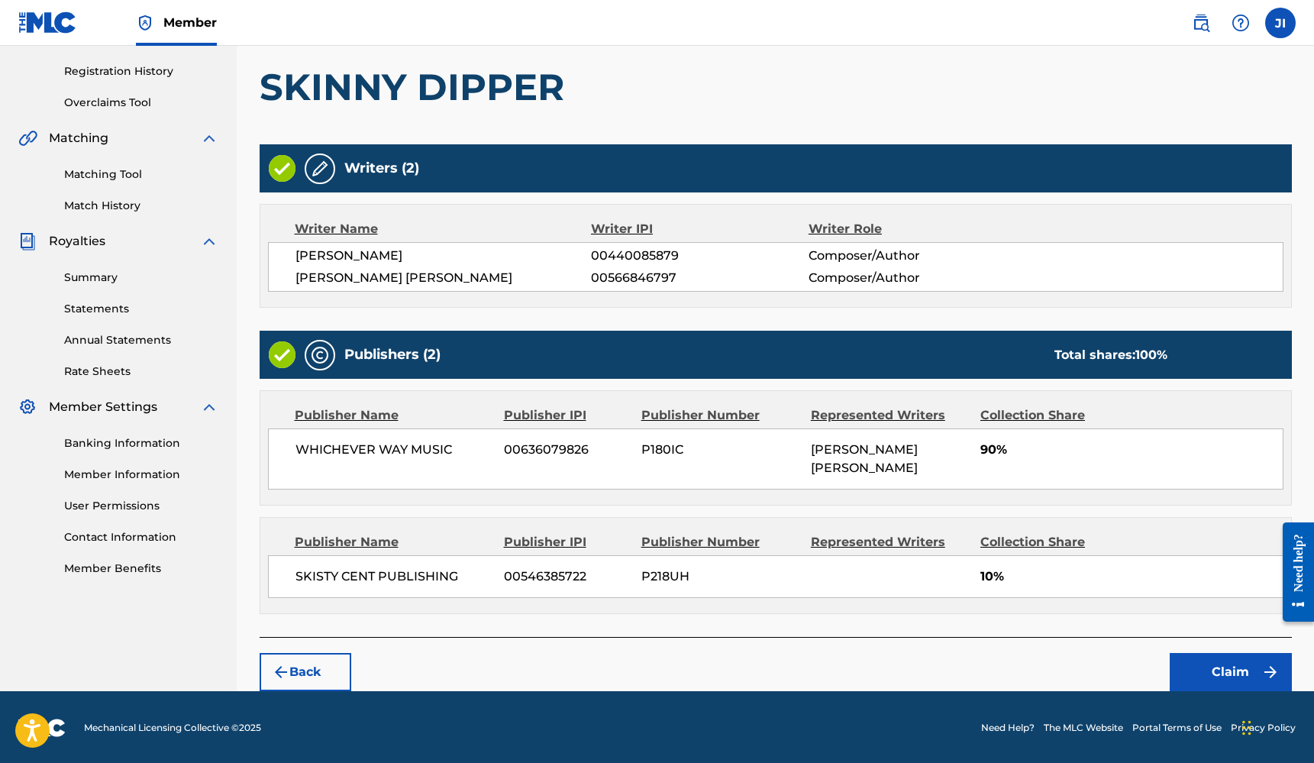
scroll to position [278, 0]
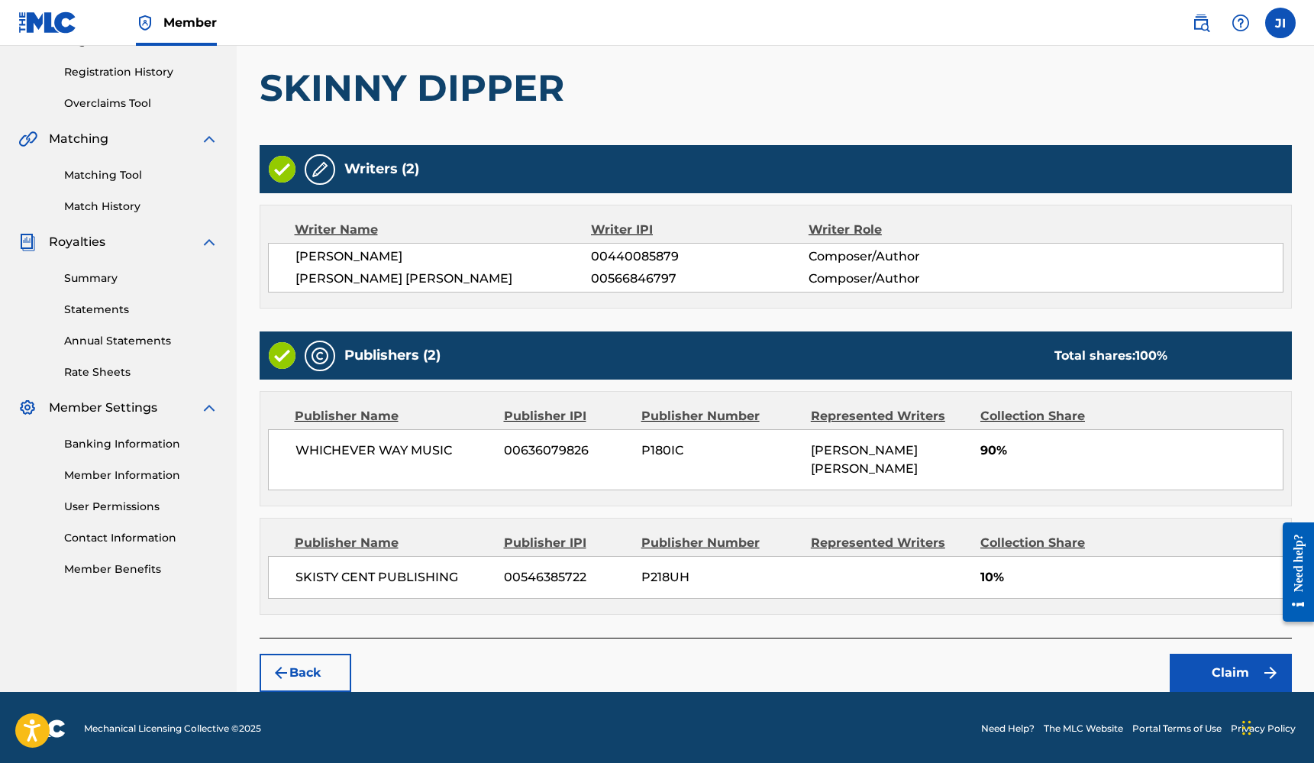
click at [1190, 667] on button "Claim" at bounding box center [1231, 673] width 122 height 38
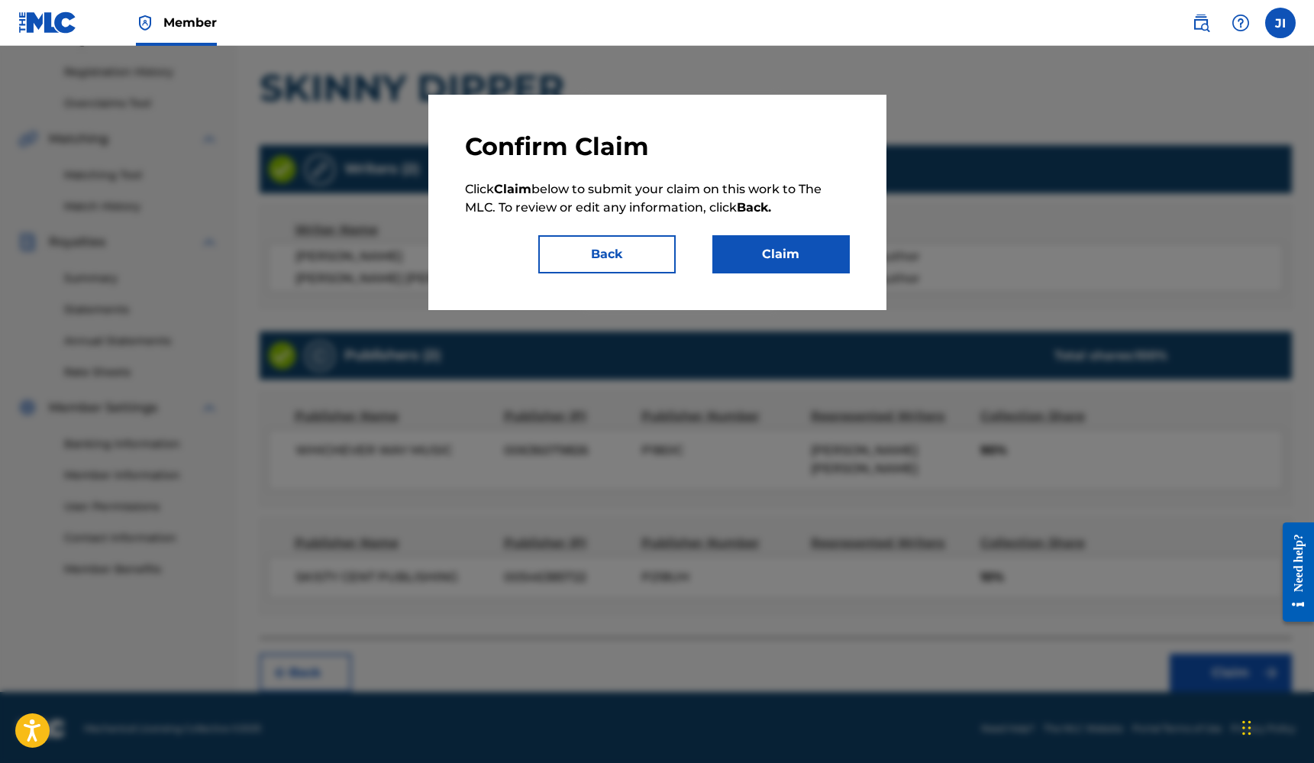
click at [770, 254] on button "Claim" at bounding box center [780, 254] width 137 height 38
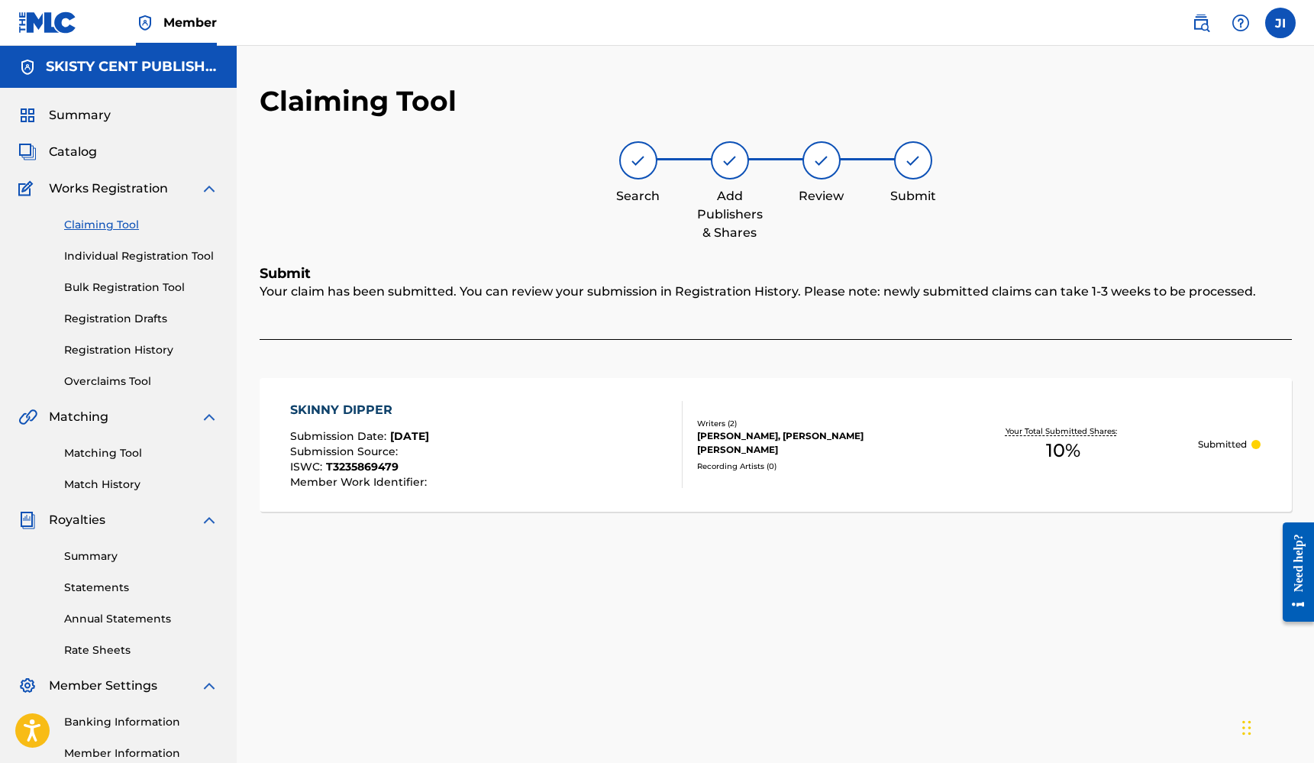
scroll to position [0, 0]
click at [105, 224] on link "Claiming Tool" at bounding box center [141, 225] width 154 height 16
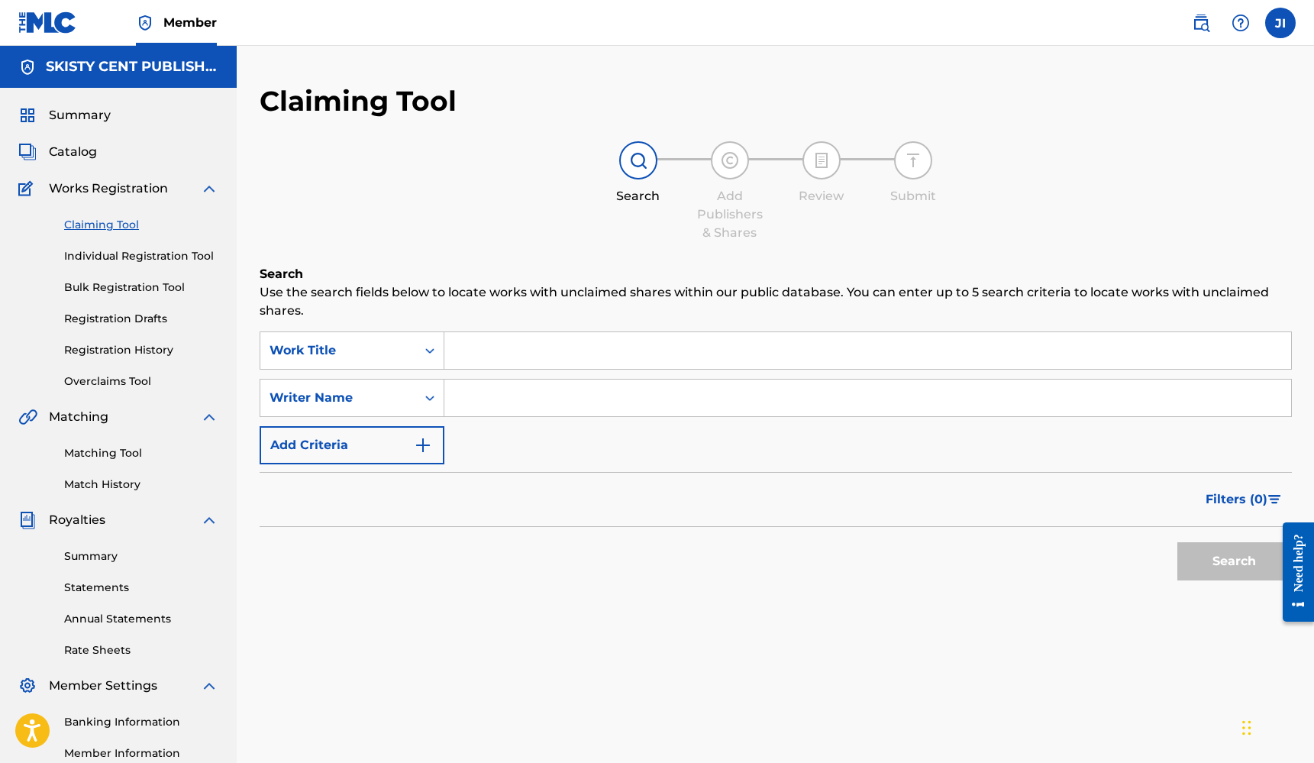
click at [507, 388] on input "Search Form" at bounding box center [867, 397] width 847 height 37
type input "[PERSON_NAME]"
click at [1234, 561] on button "Search" at bounding box center [1234, 561] width 115 height 38
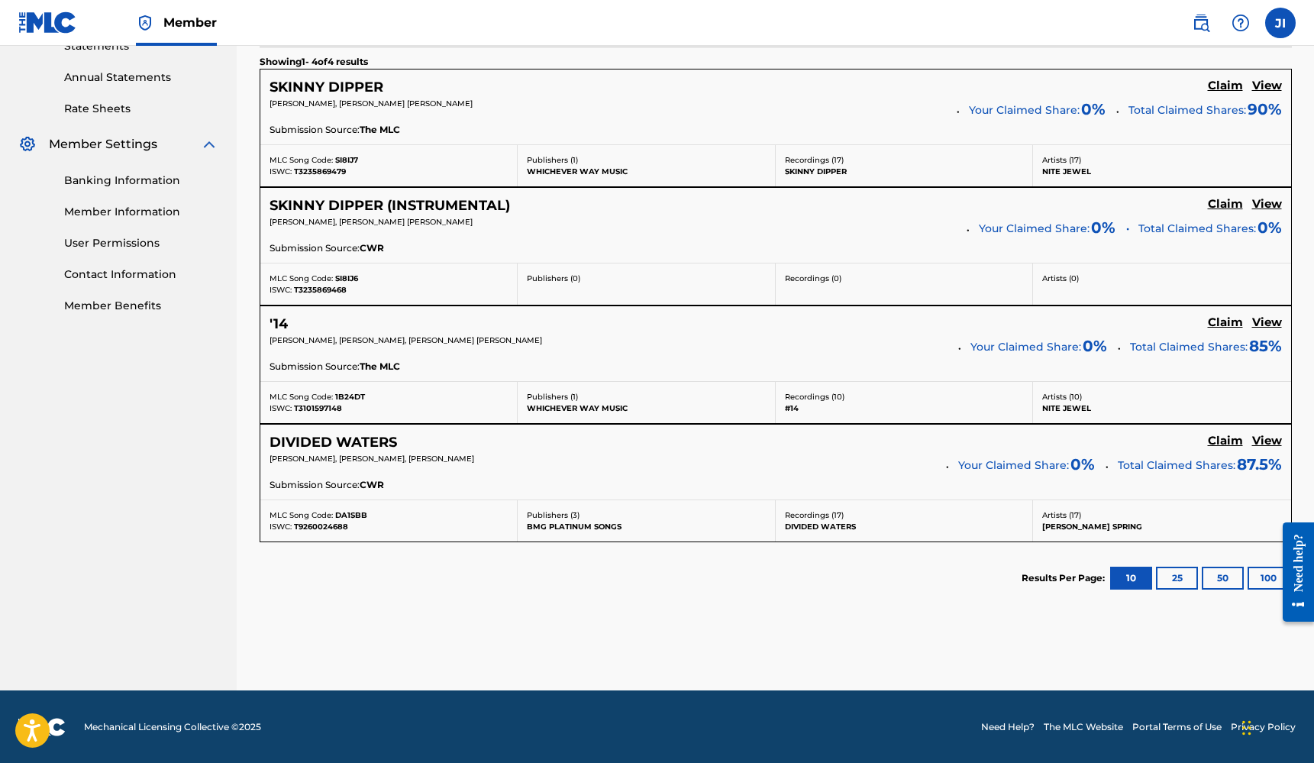
scroll to position [541, 0]
click at [1220, 441] on h5 "Claim" at bounding box center [1225, 441] width 35 height 15
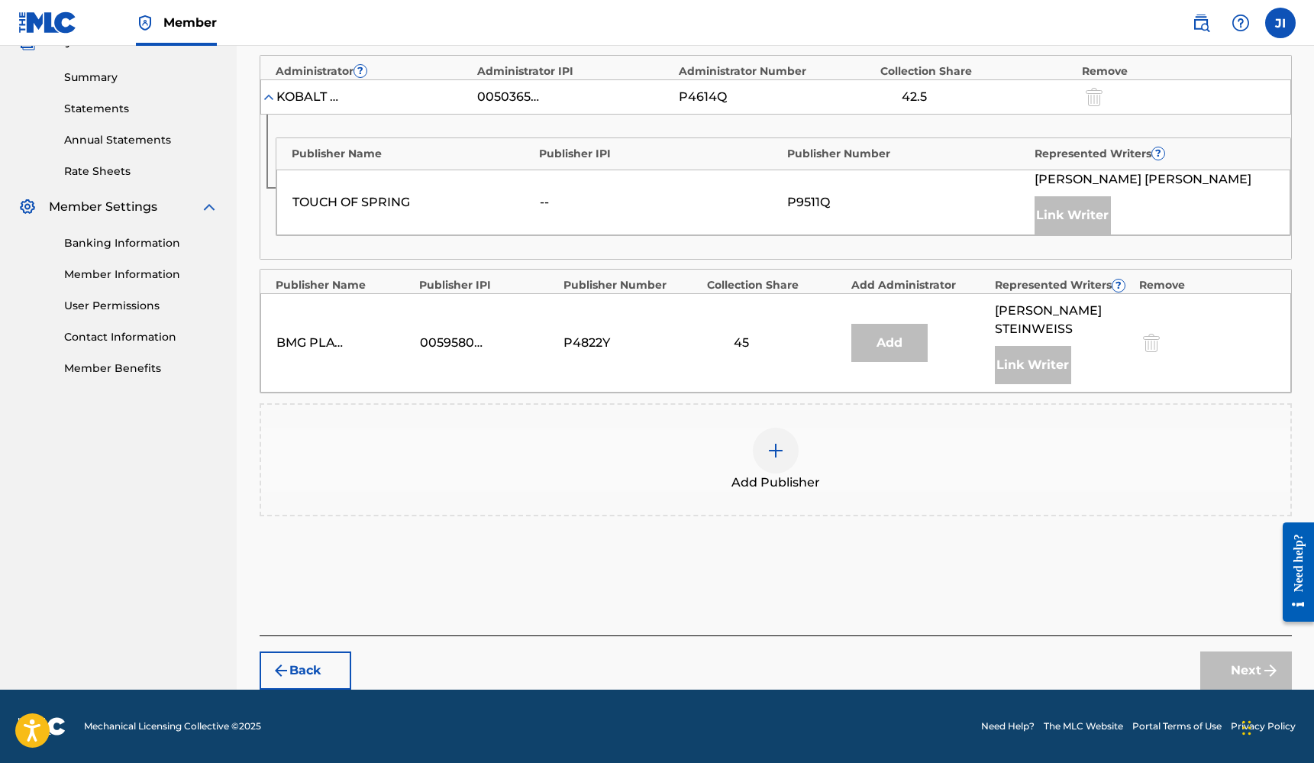
scroll to position [460, 0]
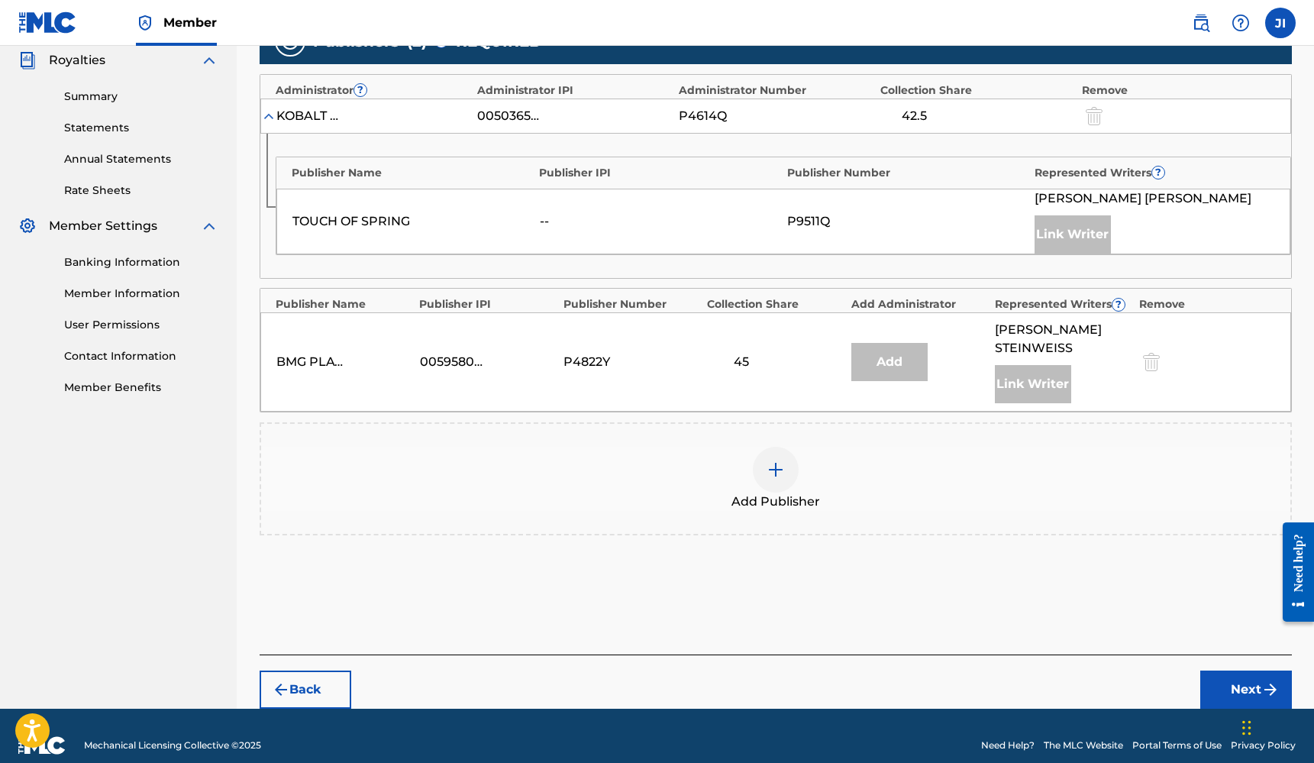
click at [775, 460] on img at bounding box center [776, 469] width 18 height 18
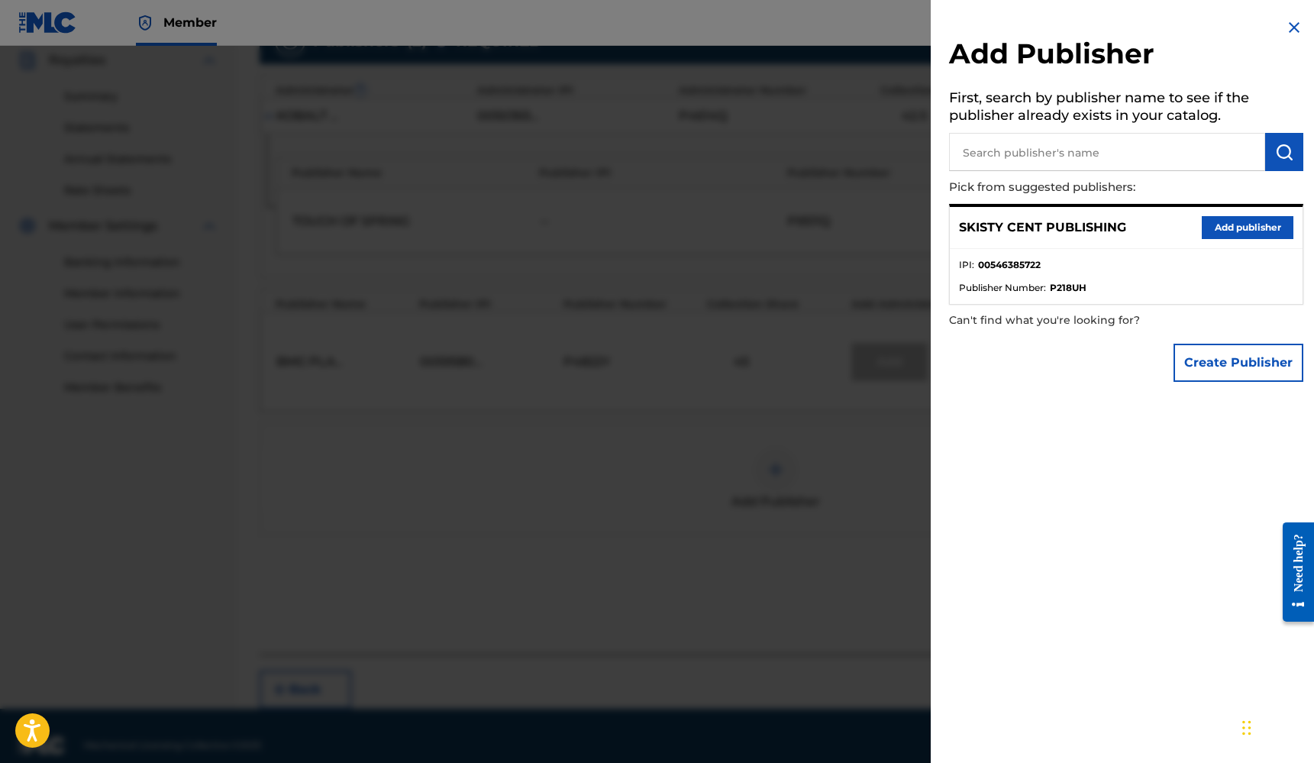
click at [1260, 228] on button "Add publisher" at bounding box center [1248, 227] width 92 height 23
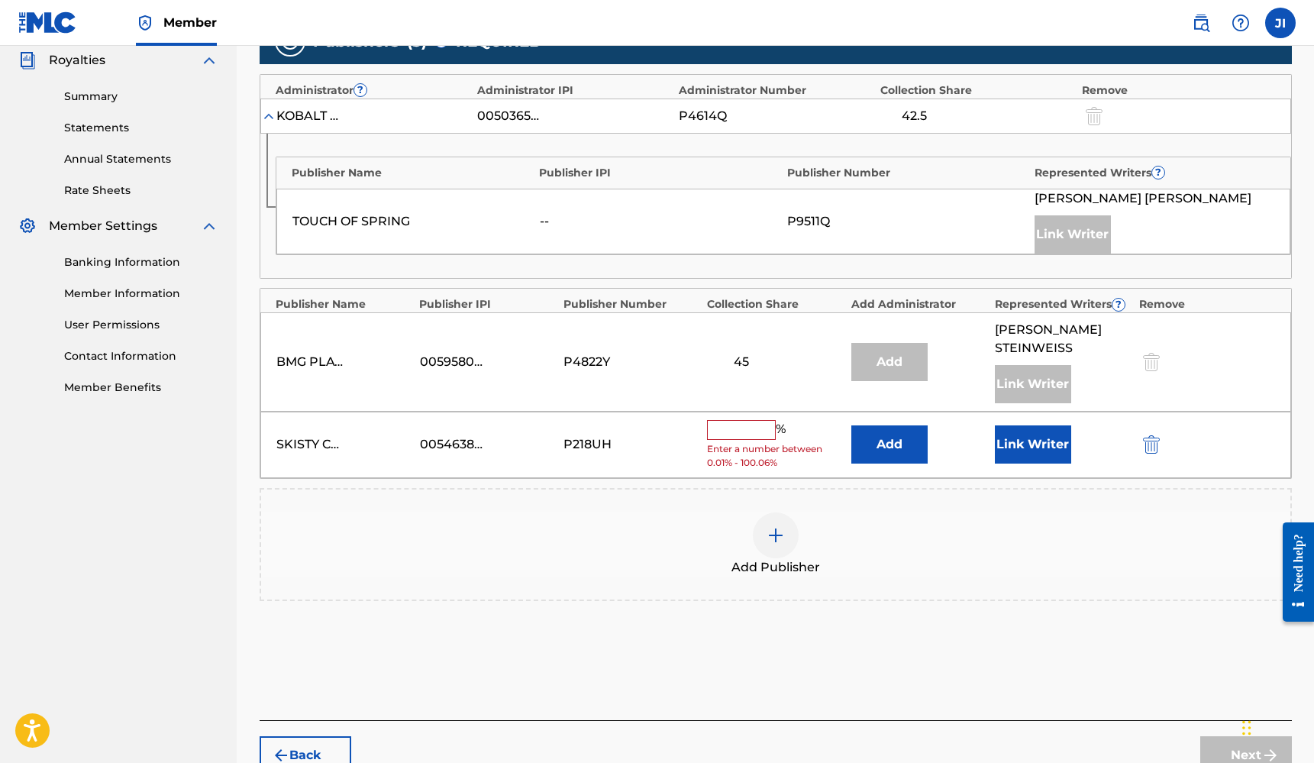
click at [749, 420] on input "text" at bounding box center [741, 430] width 69 height 20
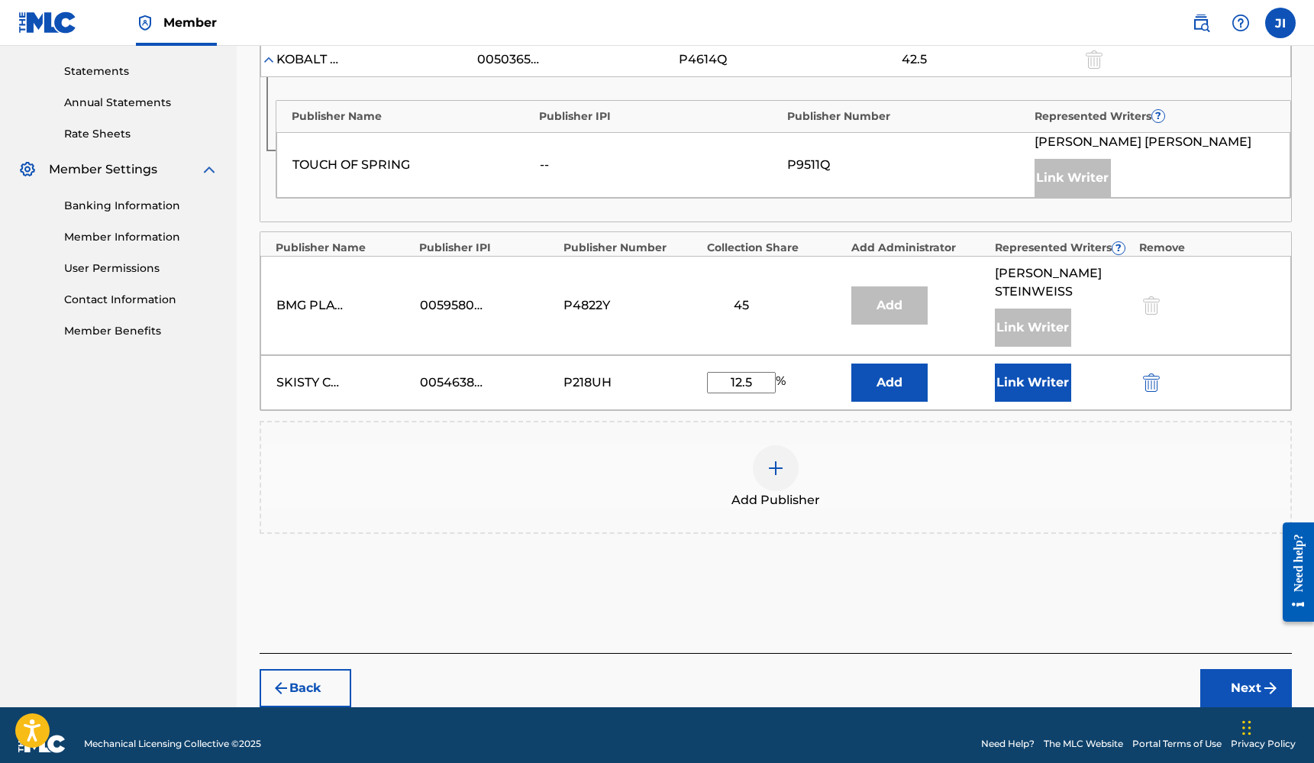
scroll to position [515, 0]
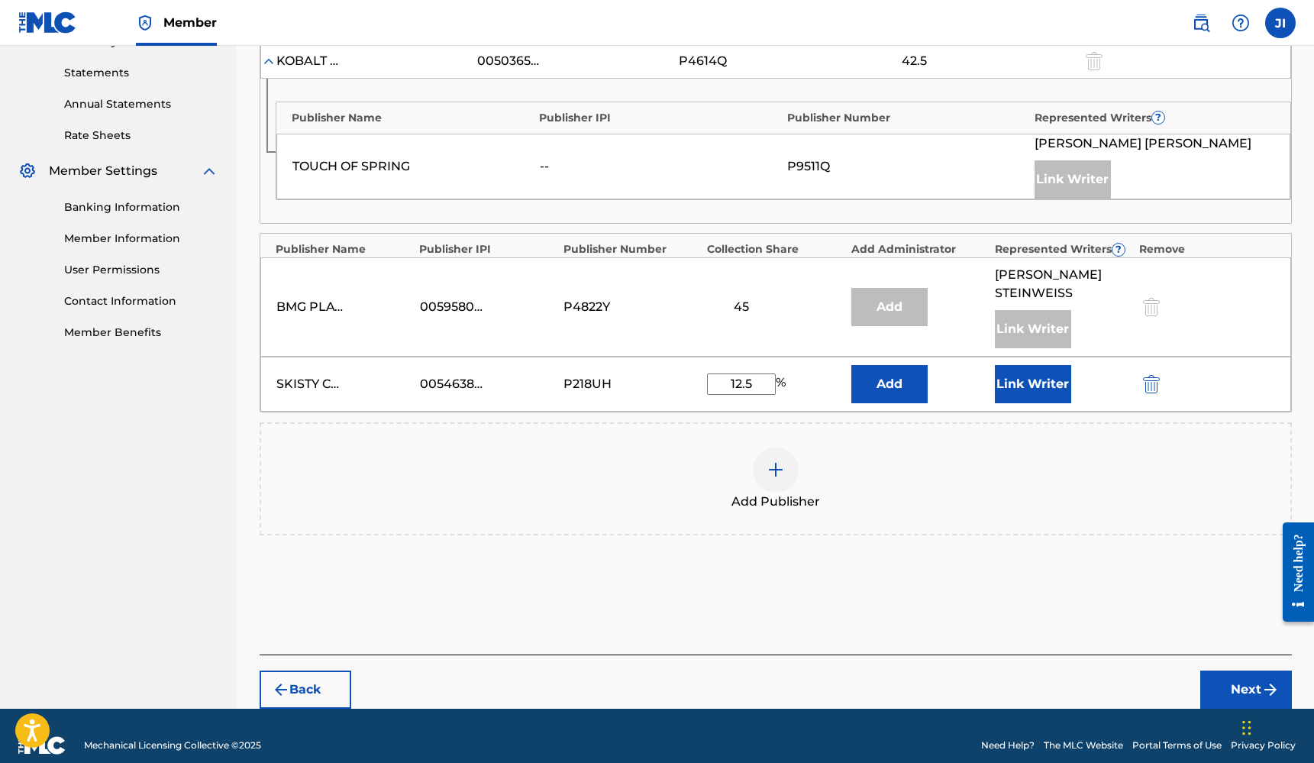
type input "12.5"
click at [563, 518] on div "Publishers ( 3 ) ? REQUIRED Total shares: 100 % Administrator ? Administrator I…" at bounding box center [776, 256] width 1032 height 587
click at [895, 292] on div "Add" at bounding box center [889, 307] width 76 height 38
click at [930, 532] on div "Publishers ( 3 ) ? REQUIRED Total shares: 100 % Administrator ? Administrator I…" at bounding box center [776, 271] width 1032 height 631
click at [1247, 676] on button "Next" at bounding box center [1246, 689] width 92 height 38
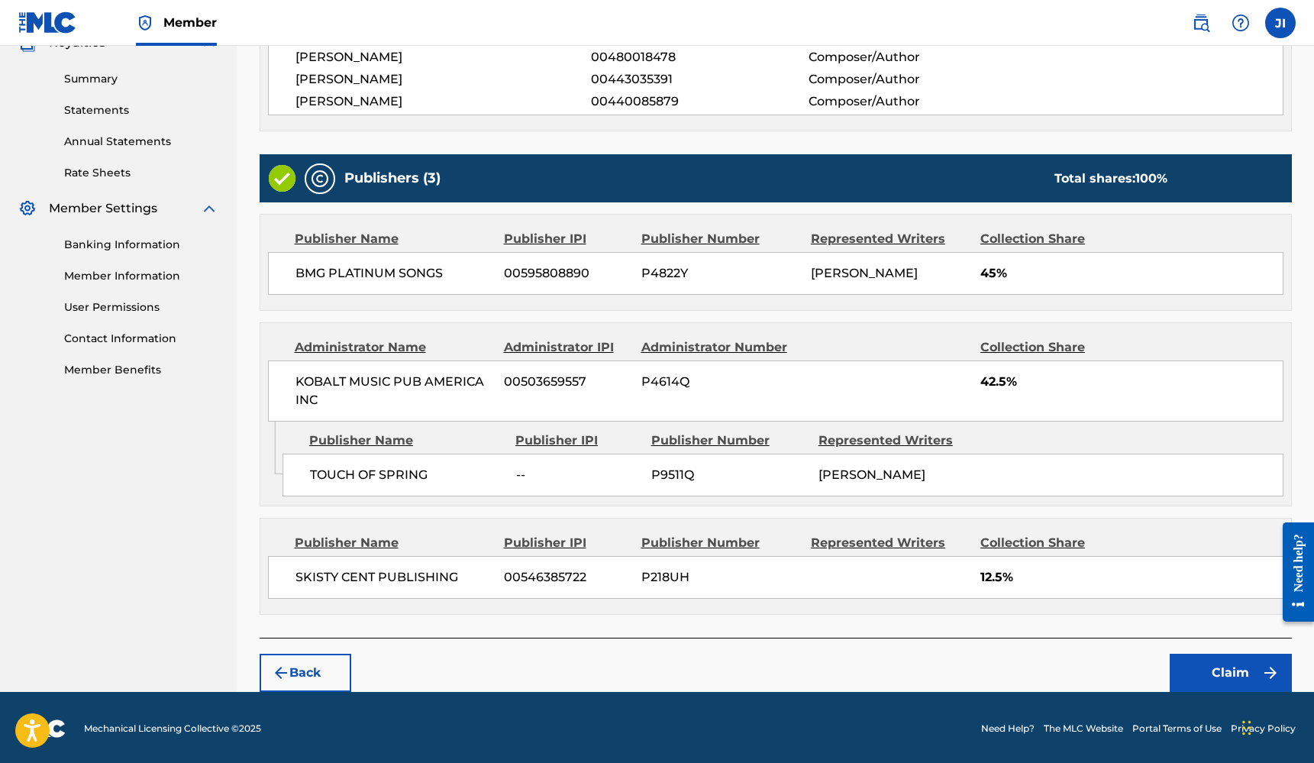
scroll to position [476, 0]
click at [1229, 665] on button "Claim" at bounding box center [1231, 673] width 122 height 38
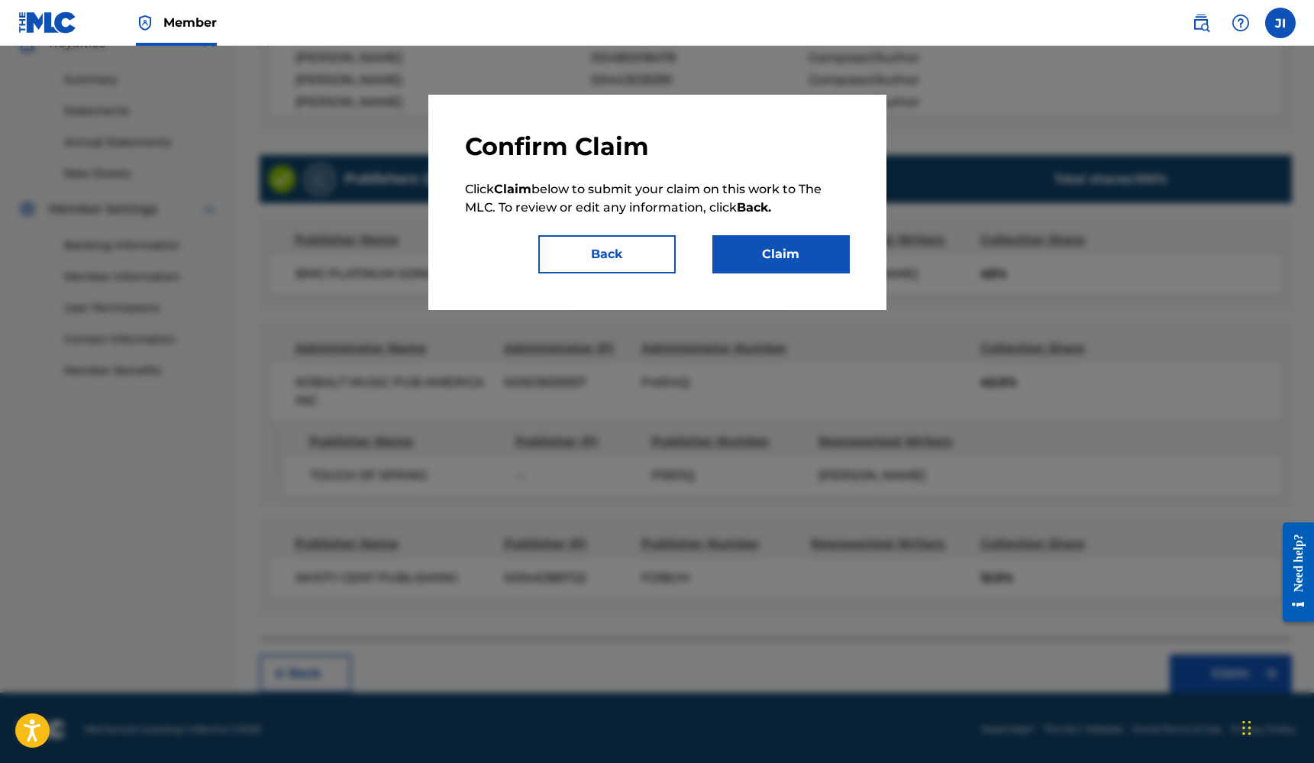
click at [599, 257] on button "Back" at bounding box center [606, 254] width 137 height 38
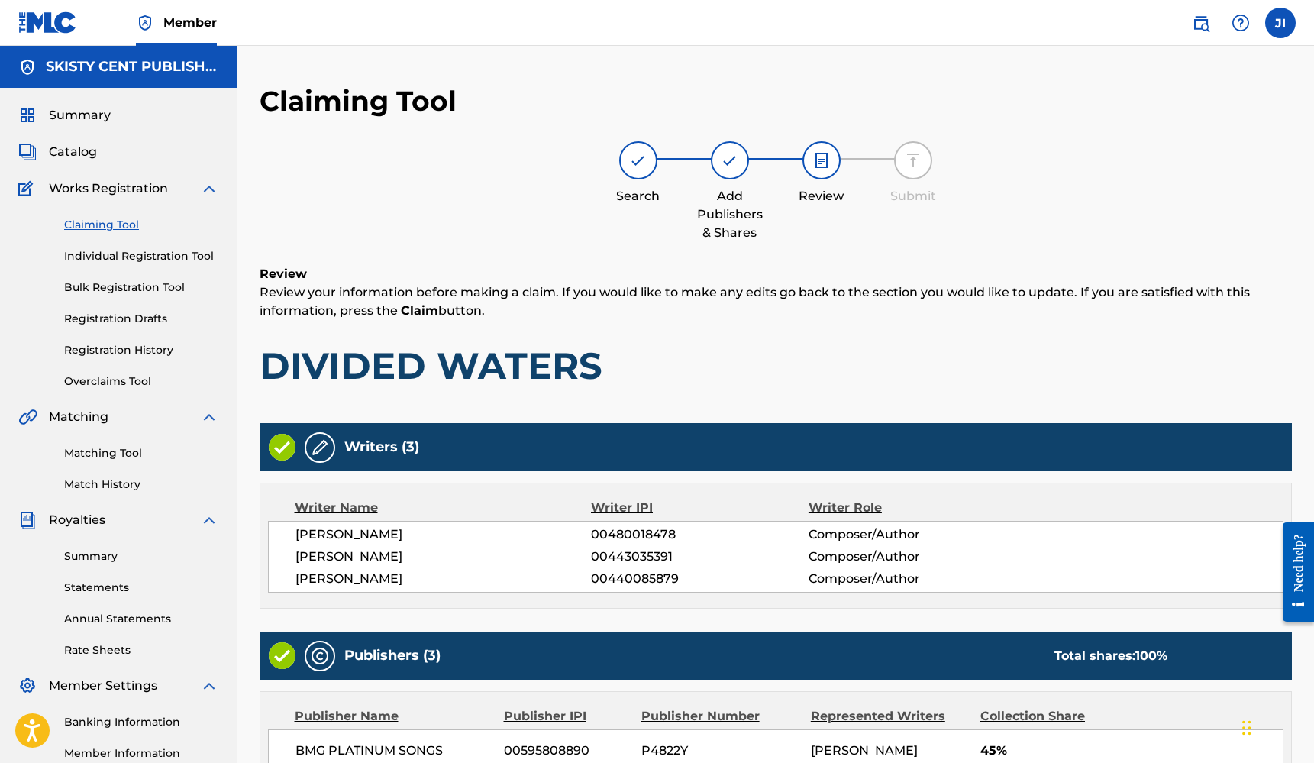
scroll to position [0, 0]
click at [108, 221] on link "Claiming Tool" at bounding box center [141, 225] width 154 height 16
